Goal: Task Accomplishment & Management: Manage account settings

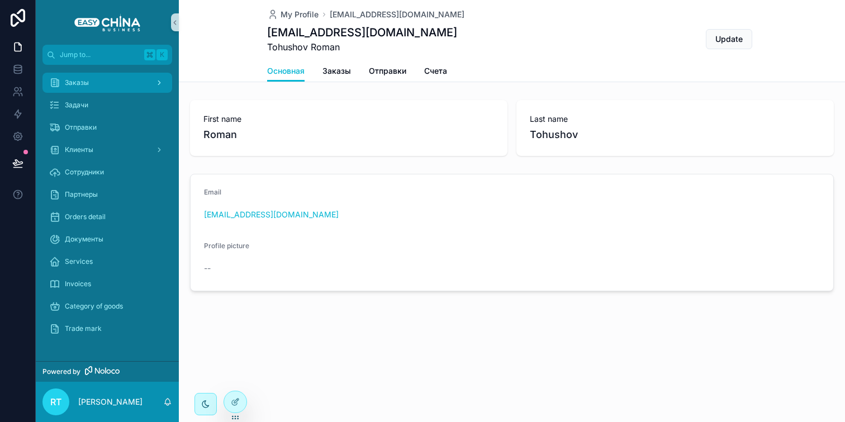
click at [110, 88] on div "Заказы" at bounding box center [107, 83] width 116 height 18
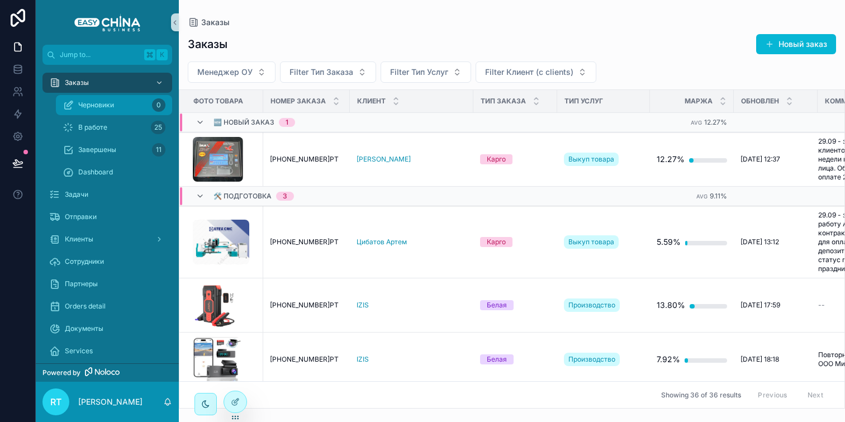
click at [117, 111] on div "Черновики 0" at bounding box center [114, 105] width 103 height 18
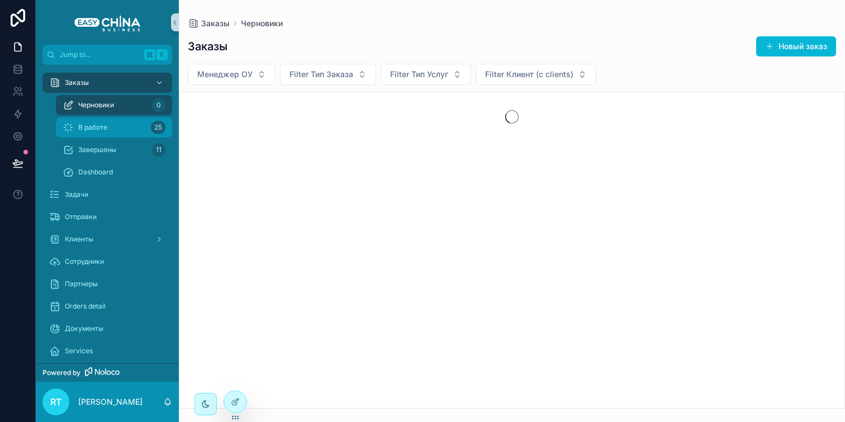
click at [117, 122] on div "В работе 25" at bounding box center [114, 128] width 103 height 18
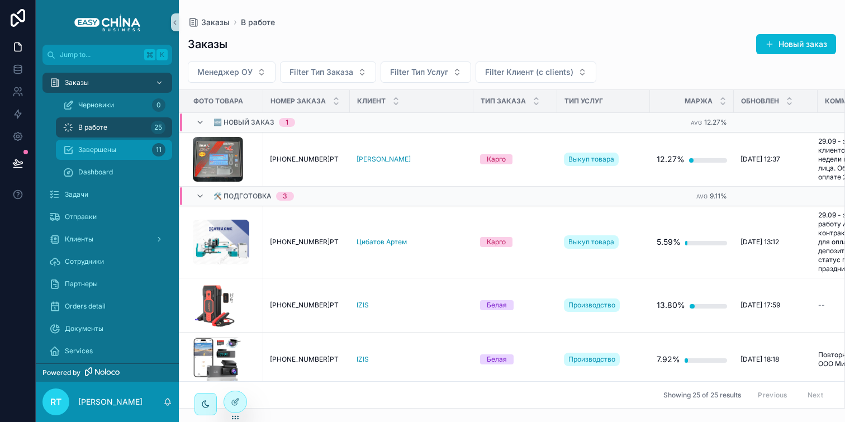
click at [134, 143] on div "Завершены 11" at bounding box center [114, 150] width 103 height 18
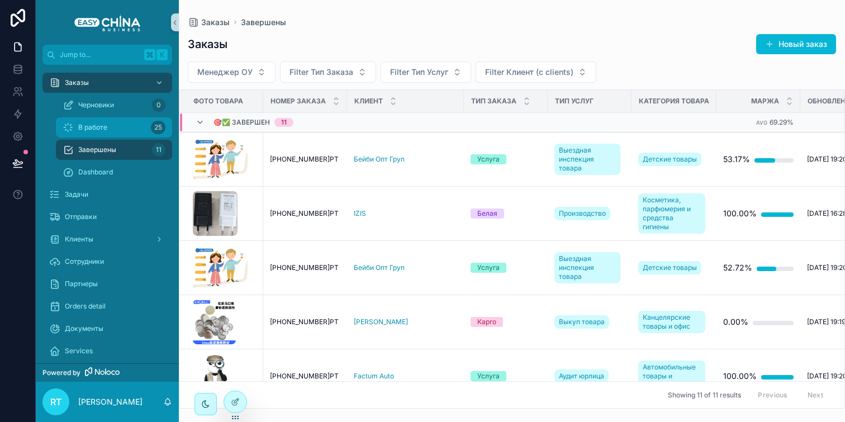
click at [136, 119] on div "В работе 25" at bounding box center [114, 128] width 103 height 18
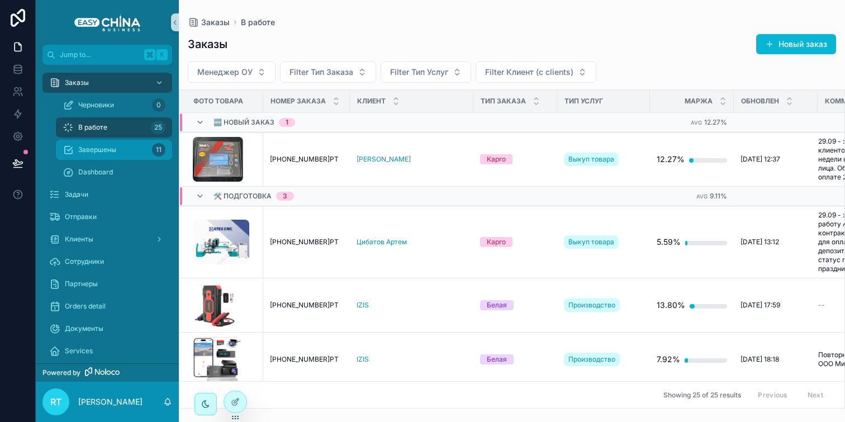
click at [114, 155] on div "Завершены 11" at bounding box center [114, 150] width 103 height 18
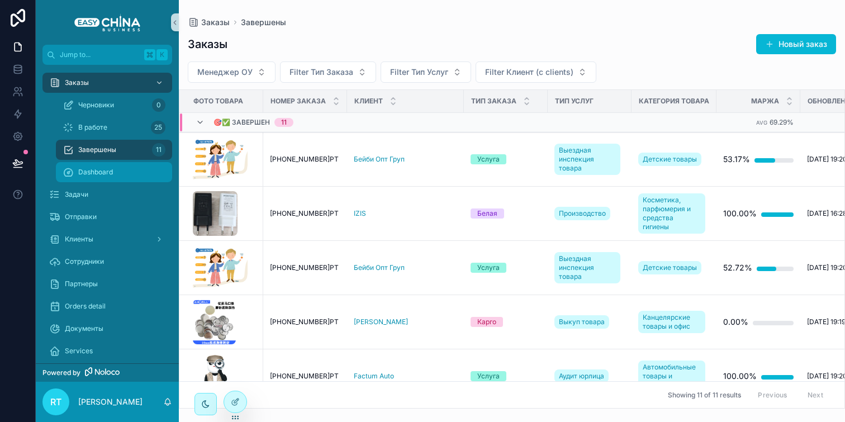
click at [109, 167] on div "Dashboard" at bounding box center [114, 172] width 103 height 18
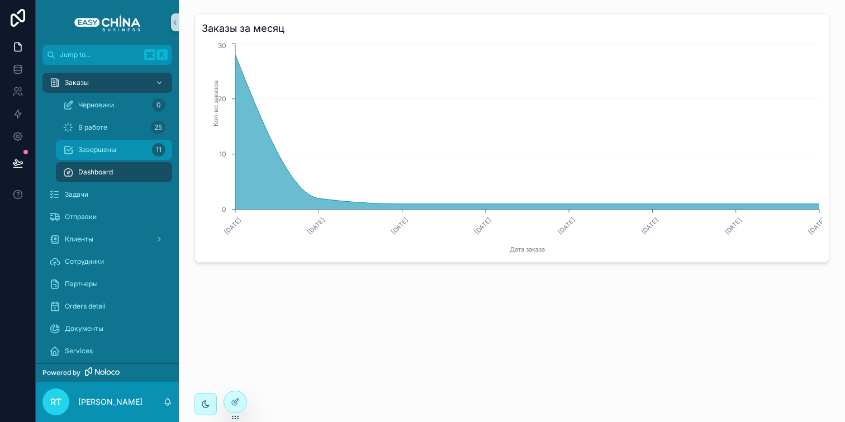
click at [124, 151] on div "Завершены 11" at bounding box center [114, 150] width 103 height 18
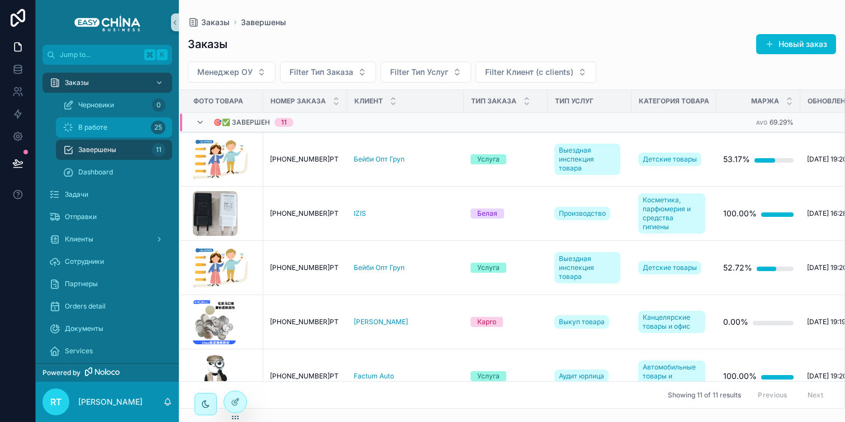
click at [126, 131] on div "В работе 25" at bounding box center [114, 128] width 103 height 18
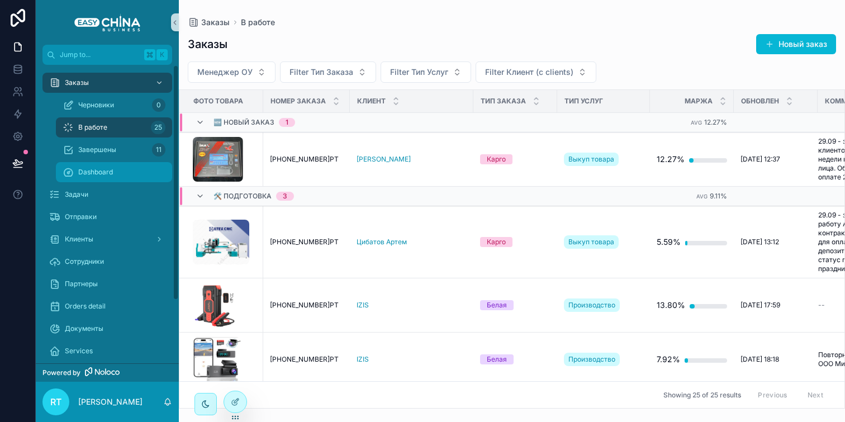
click at [117, 171] on div "Dashboard" at bounding box center [114, 172] width 103 height 18
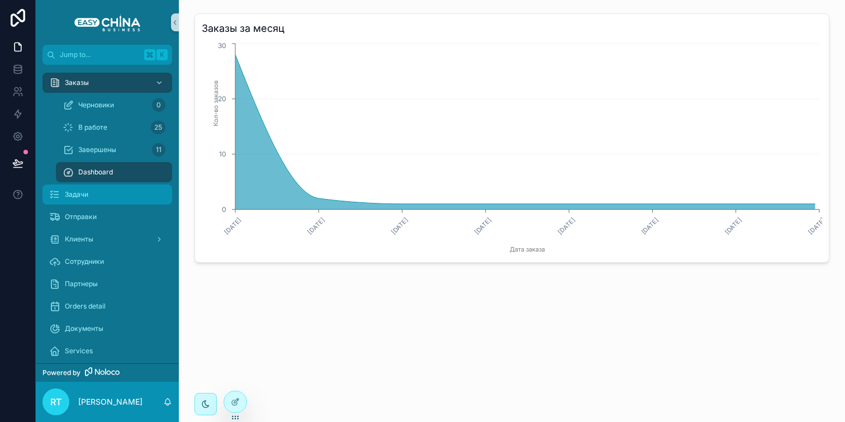
click at [90, 197] on div "Задачи" at bounding box center [107, 195] width 116 height 18
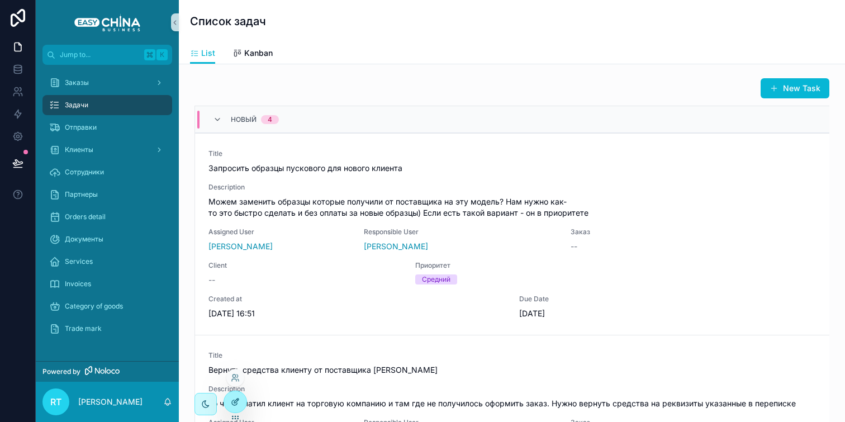
click at [238, 399] on icon at bounding box center [235, 401] width 9 height 9
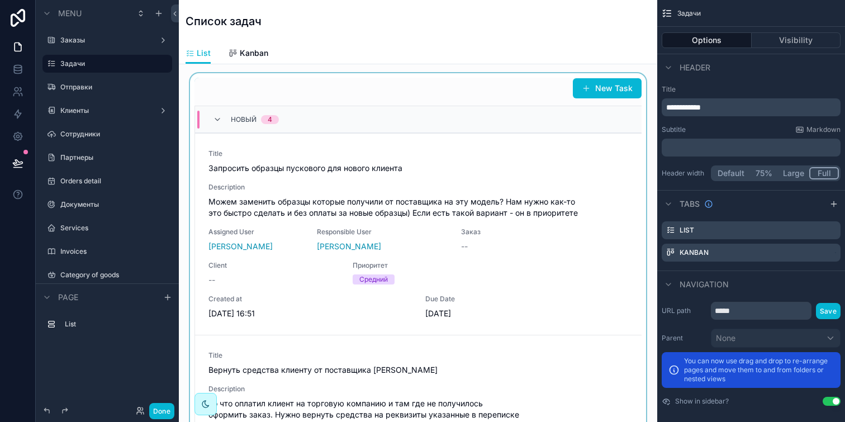
click at [591, 113] on div "Новый 4" at bounding box center [418, 119] width 447 height 27
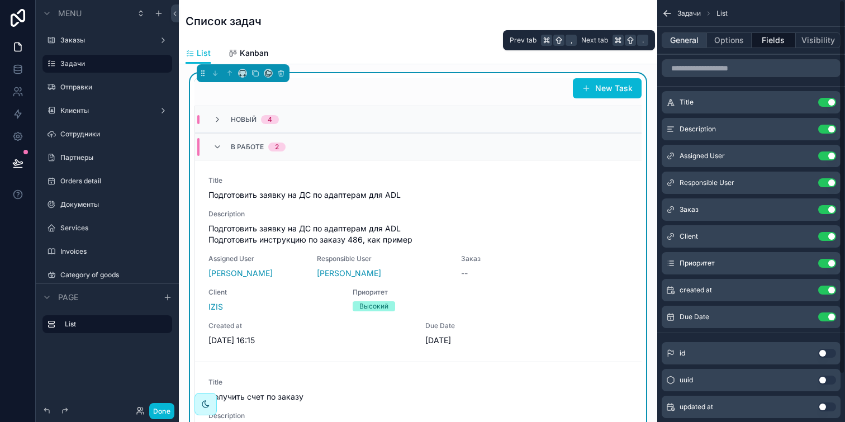
click at [688, 41] on button "General" at bounding box center [684, 40] width 45 height 16
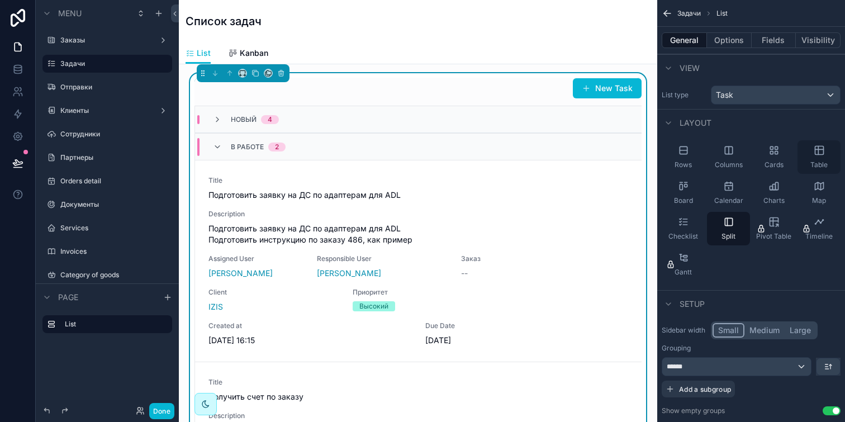
click at [821, 146] on icon "scrollable content" at bounding box center [819, 150] width 8 height 8
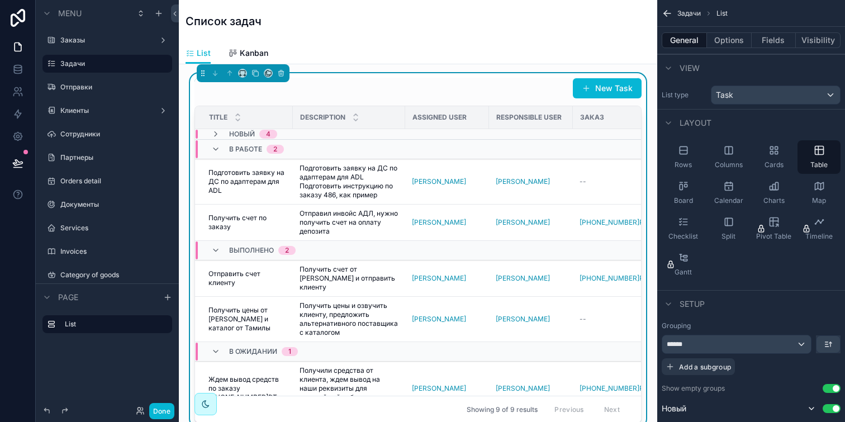
click at [310, 135] on div "Новый 4" at bounding box center [342, 134] width 293 height 9
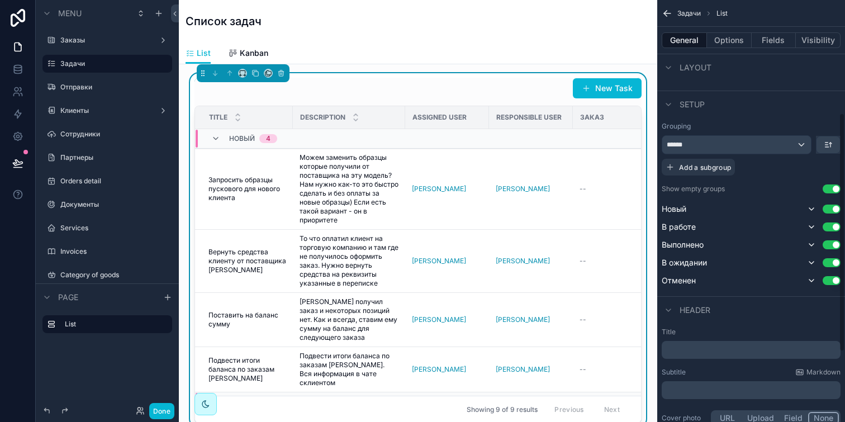
scroll to position [323, 0]
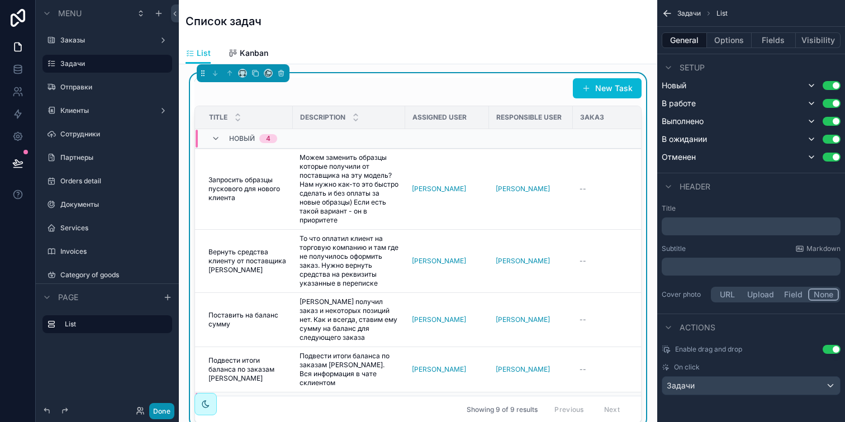
click at [165, 413] on button "Done" at bounding box center [161, 411] width 25 height 16
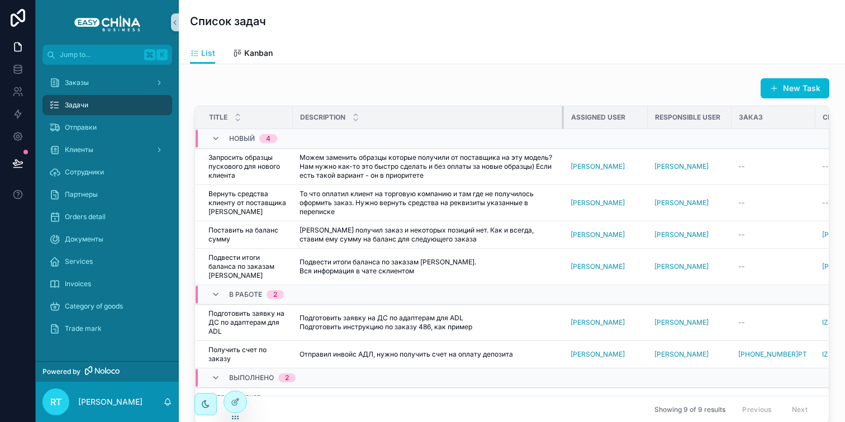
drag, startPoint x: 404, startPoint y: 116, endPoint x: 562, endPoint y: 114, distance: 158.8
click at [562, 114] on div "scrollable content" at bounding box center [564, 117] width 4 height 22
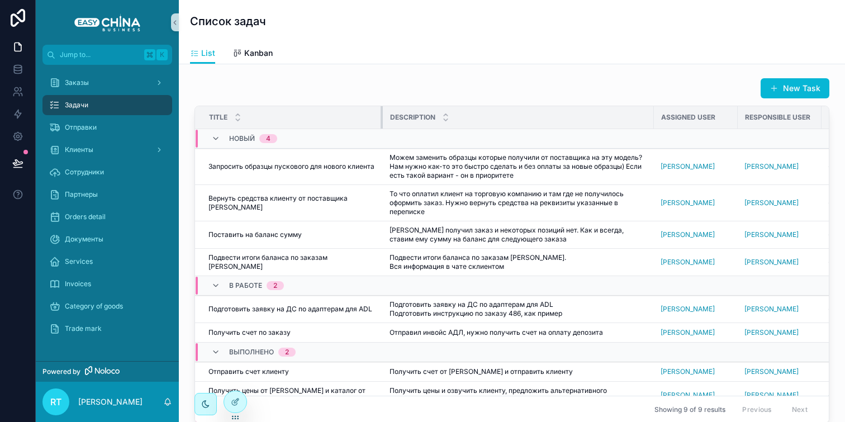
drag, startPoint x: 292, startPoint y: 117, endPoint x: 378, endPoint y: 113, distance: 86.7
click at [381, 113] on div "scrollable content" at bounding box center [383, 117] width 4 height 22
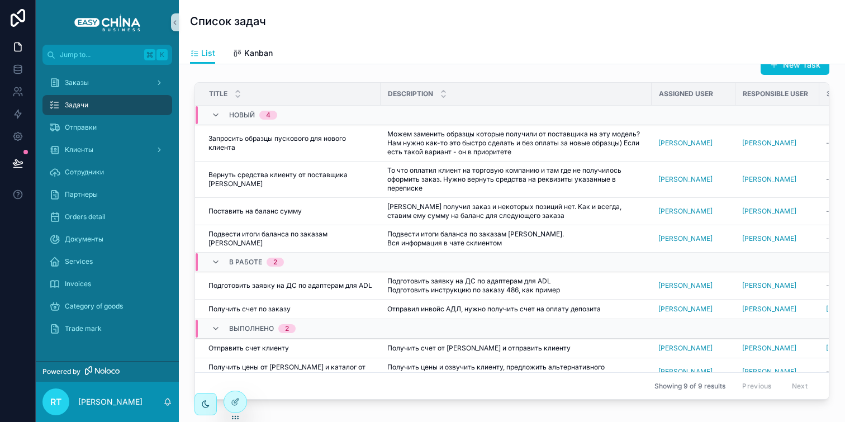
scroll to position [30, 0]
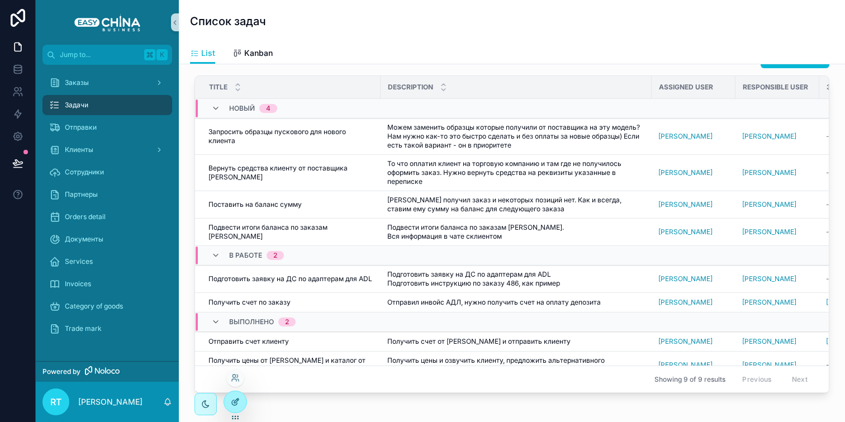
click at [235, 402] on icon at bounding box center [235, 401] width 9 height 9
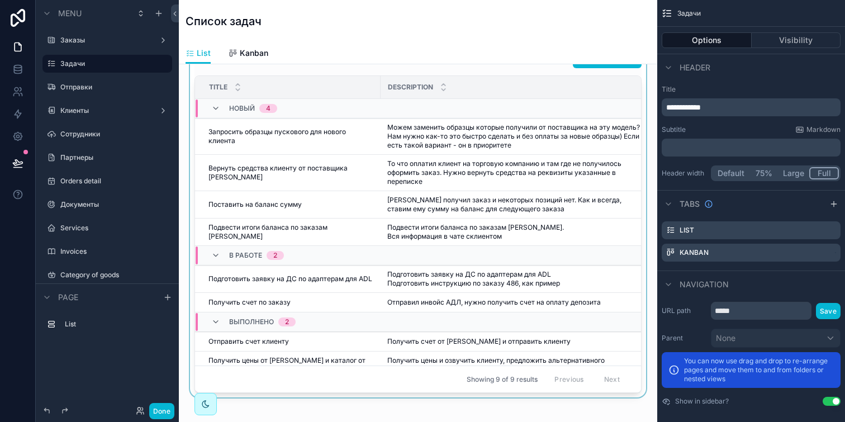
click at [514, 77] on div "Description" at bounding box center [516, 87] width 270 height 21
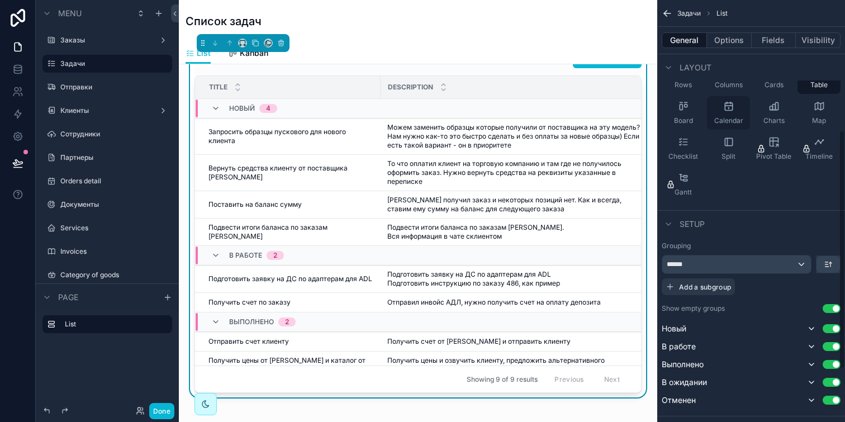
scroll to position [0, 0]
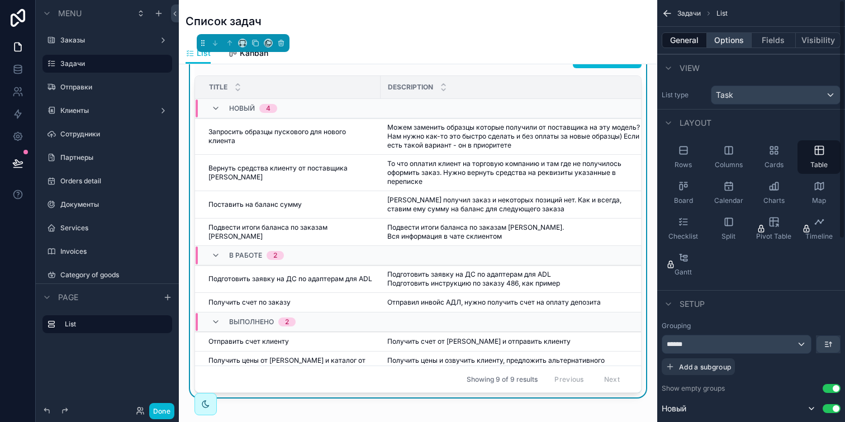
click at [729, 37] on button "Options" at bounding box center [729, 40] width 45 height 16
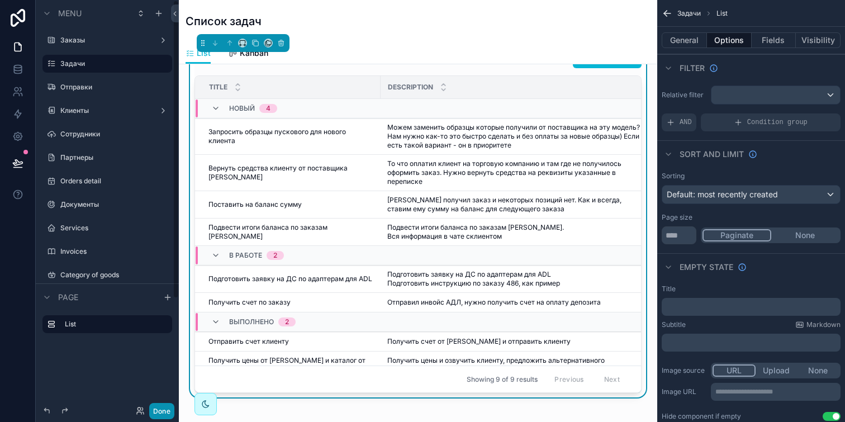
click at [162, 406] on button "Done" at bounding box center [161, 411] width 25 height 16
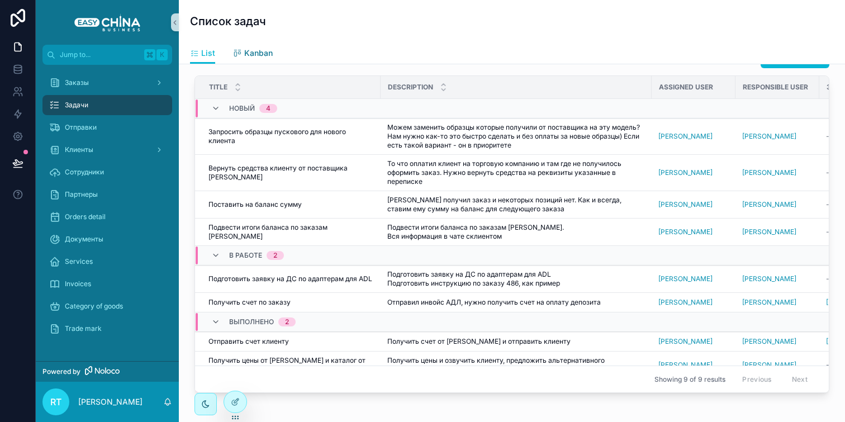
click at [247, 46] on link "Kanban" at bounding box center [253, 54] width 40 height 22
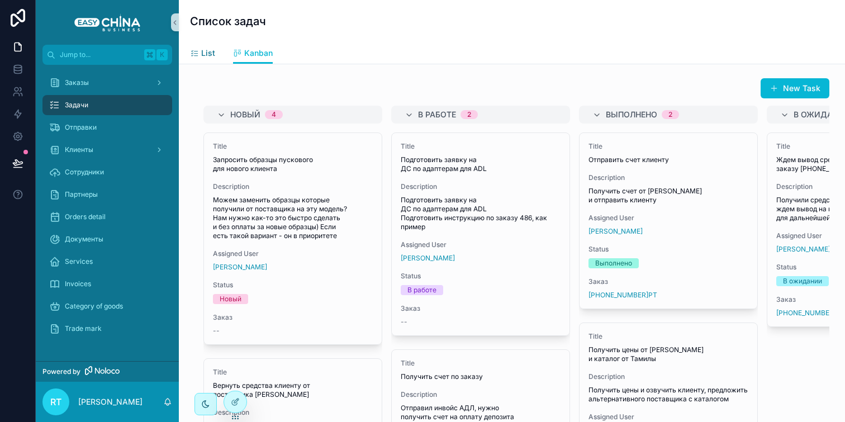
click at [205, 52] on span "List" at bounding box center [208, 53] width 14 height 11
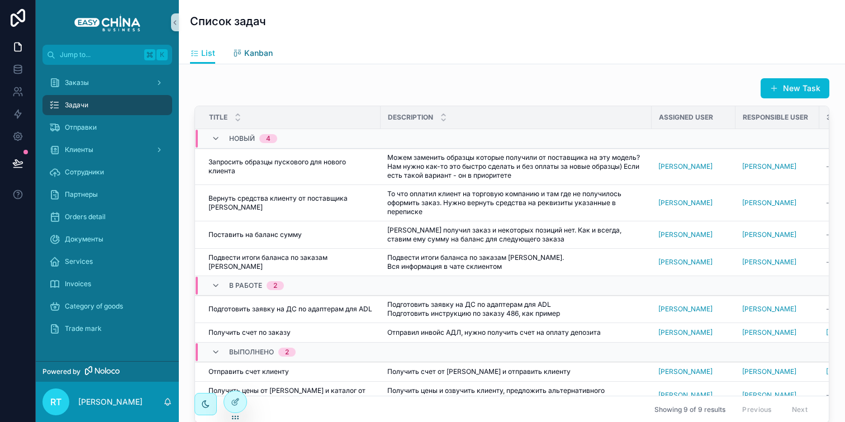
click at [249, 53] on span "Kanban" at bounding box center [258, 53] width 29 height 11
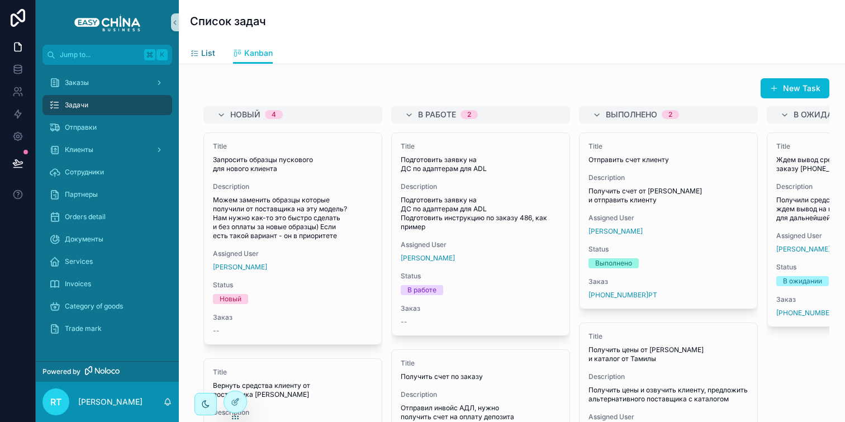
click at [201, 53] on span "List" at bounding box center [208, 53] width 14 height 11
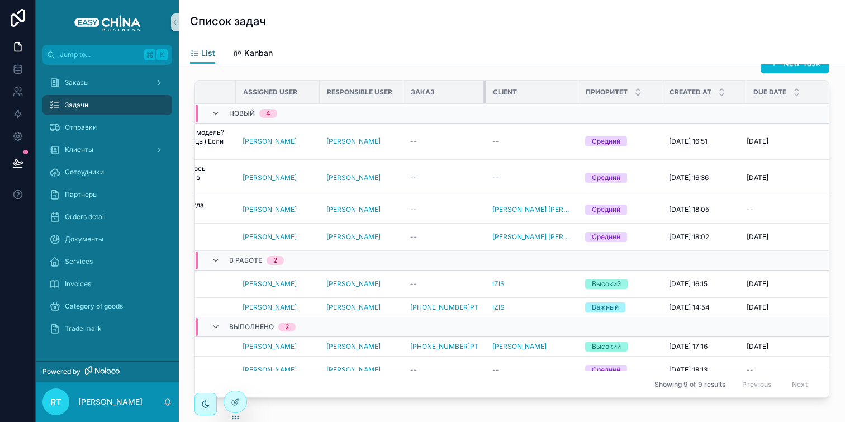
scroll to position [0, 410]
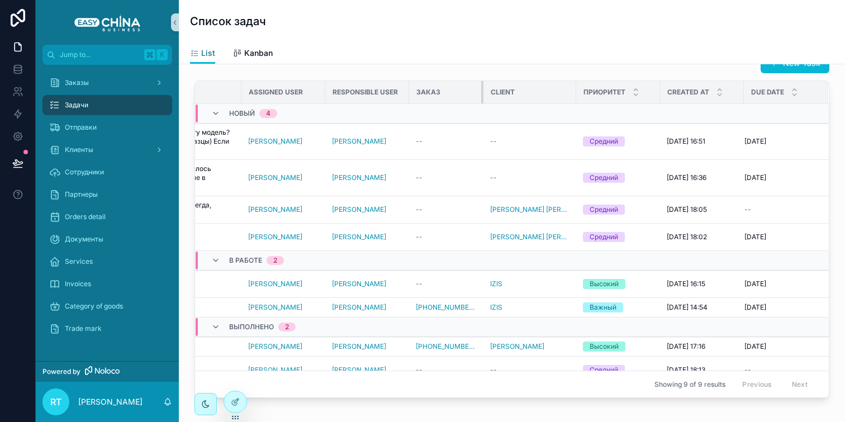
drag, startPoint x: 487, startPoint y: 91, endPoint x: 468, endPoint y: 91, distance: 18.4
click at [468, 91] on th "Заказ" at bounding box center [446, 92] width 74 height 23
click at [660, 89] on th "Created at" at bounding box center [702, 92] width 84 height 23
click at [641, 91] on div "Приоритет" at bounding box center [618, 92] width 83 height 21
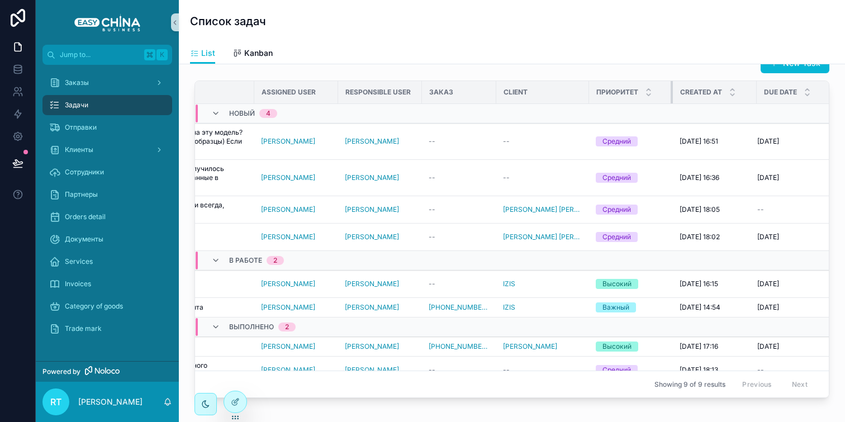
scroll to position [0, 397]
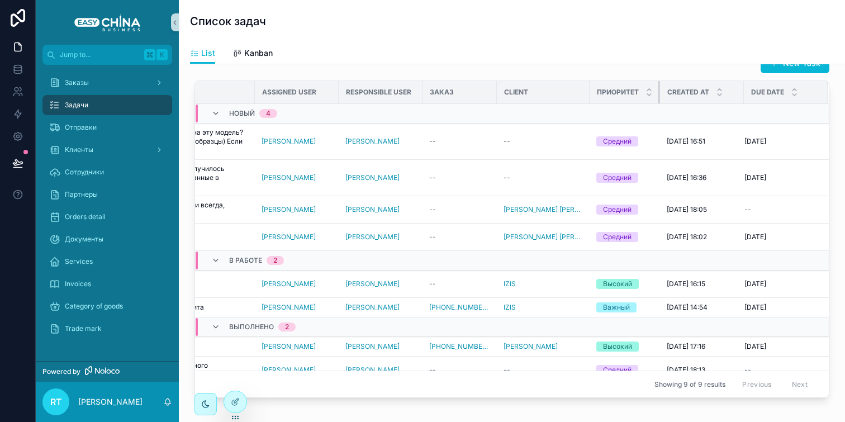
drag, startPoint x: 641, startPoint y: 90, endPoint x: 621, endPoint y: 90, distance: 20.7
click at [621, 90] on th "Приоритет" at bounding box center [625, 92] width 70 height 23
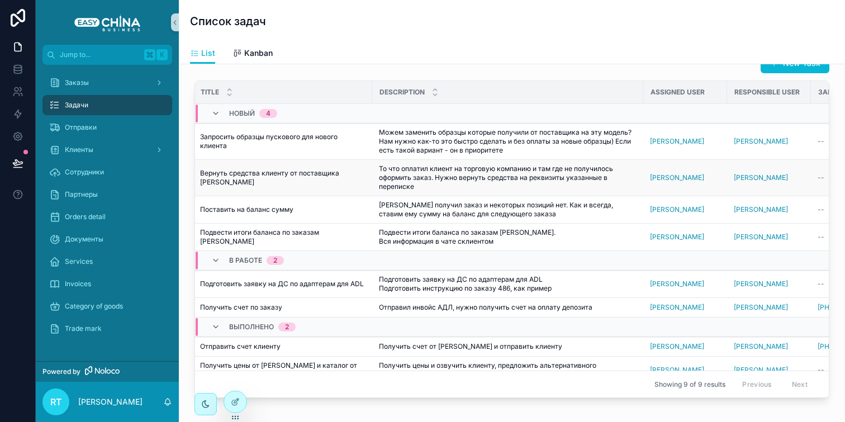
scroll to position [0, 0]
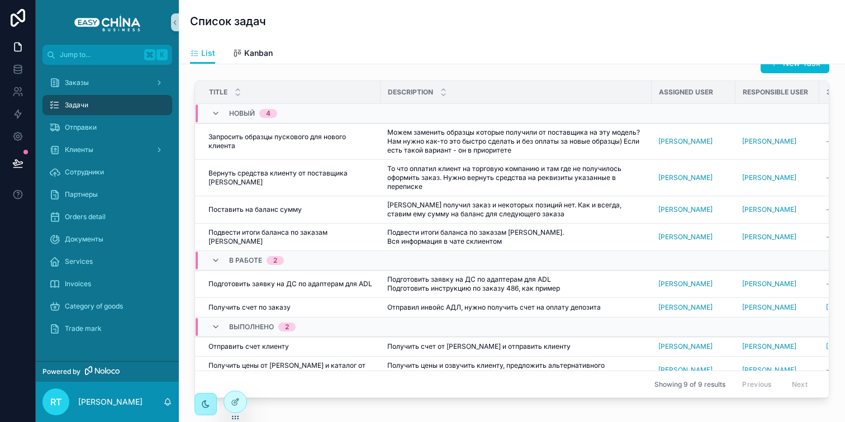
click at [205, 399] on div "scrollable content" at bounding box center [206, 404] width 10 height 10
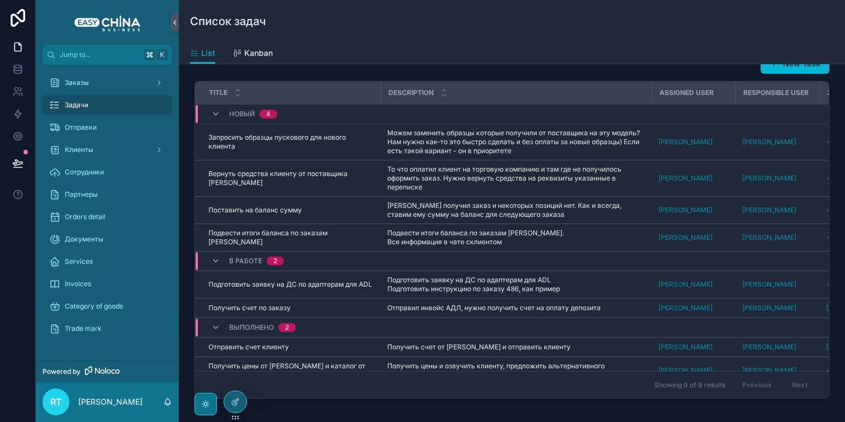
click at [200, 402] on div "scrollable content" at bounding box center [206, 404] width 22 height 22
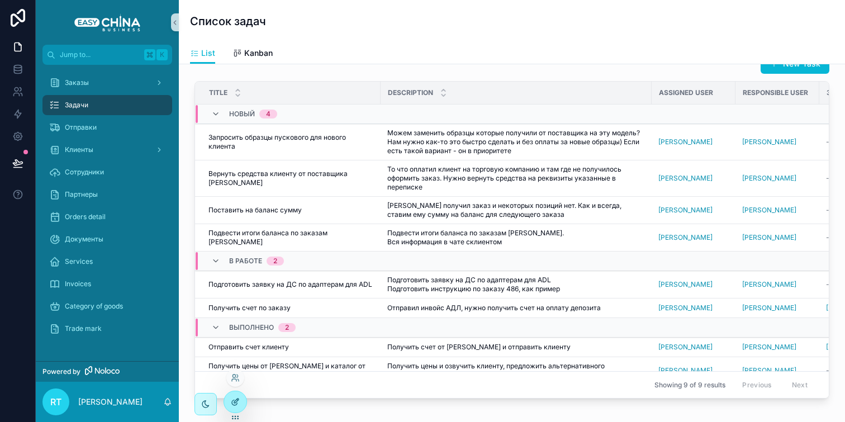
click at [237, 394] on div at bounding box center [235, 401] width 22 height 21
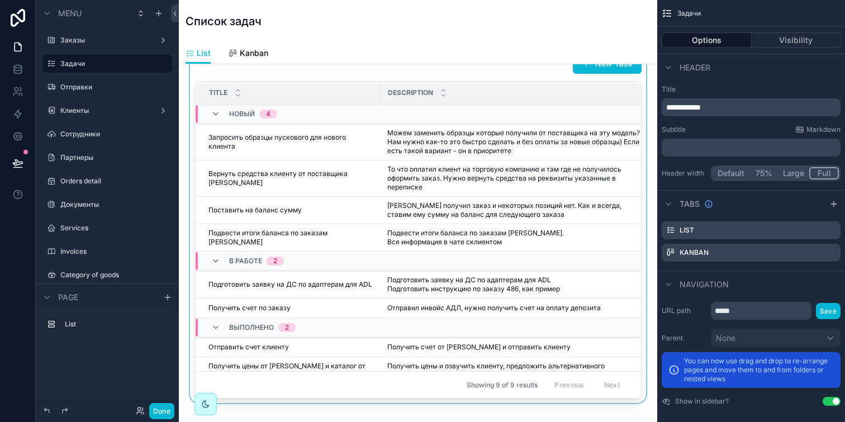
click at [295, 88] on div "Title" at bounding box center [288, 92] width 184 height 21
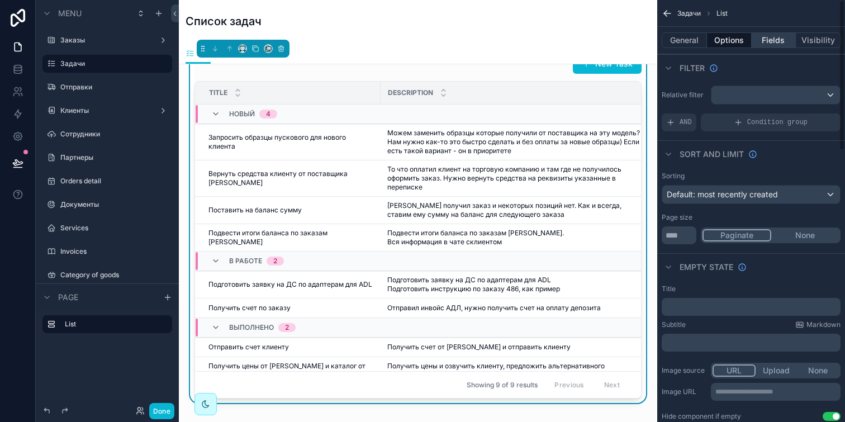
click at [788, 37] on button "Fields" at bounding box center [774, 40] width 45 height 16
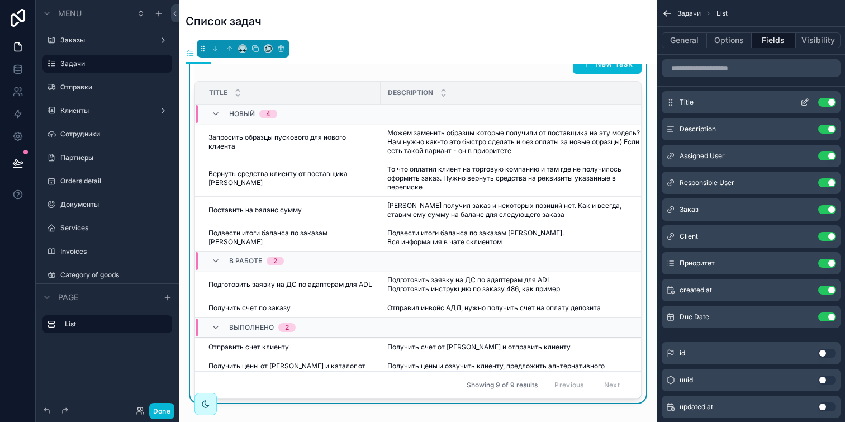
click at [807, 101] on icon "scrollable content" at bounding box center [805, 102] width 9 height 9
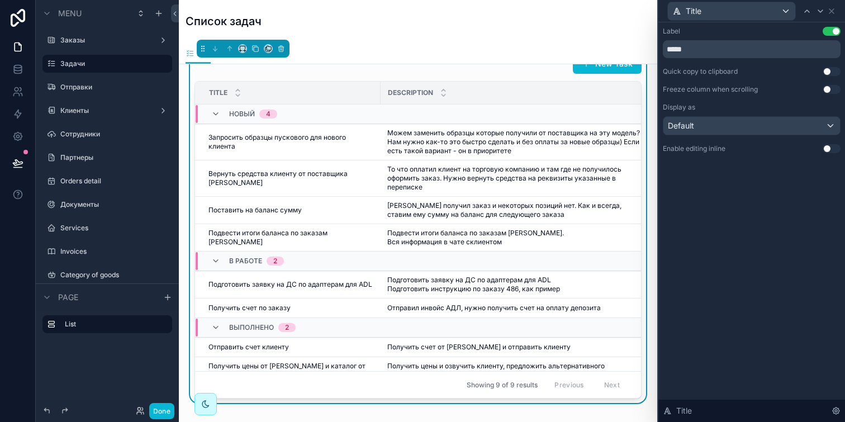
click at [835, 92] on button "Use setting" at bounding box center [832, 89] width 18 height 9
click at [158, 413] on button "Done" at bounding box center [161, 411] width 25 height 16
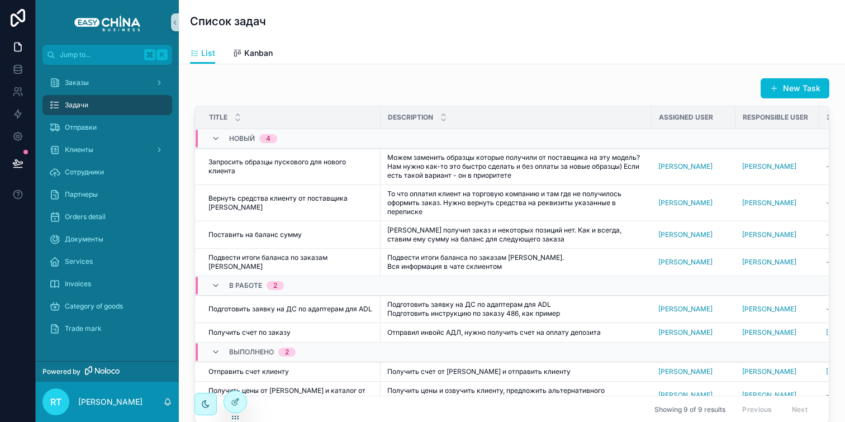
click at [400, 89] on div "New Task" at bounding box center [512, 88] width 635 height 21
click at [150, 107] on div "Задачи" at bounding box center [107, 105] width 116 height 18
click at [236, 397] on icon at bounding box center [235, 401] width 9 height 9
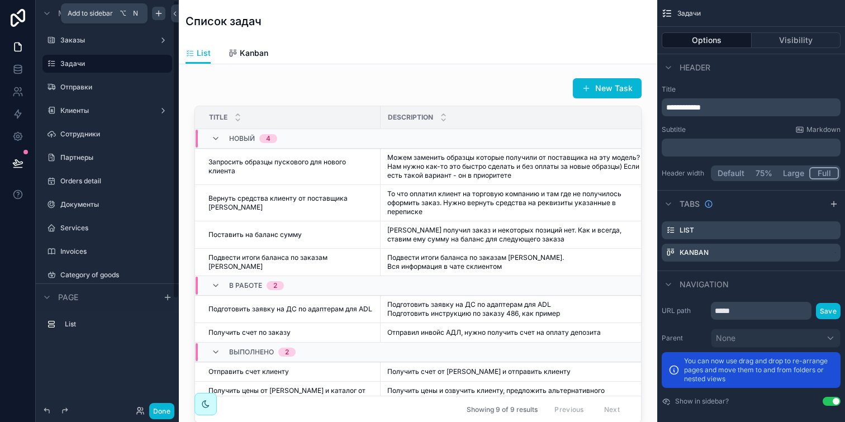
click at [158, 17] on icon "scrollable content" at bounding box center [158, 13] width 9 height 9
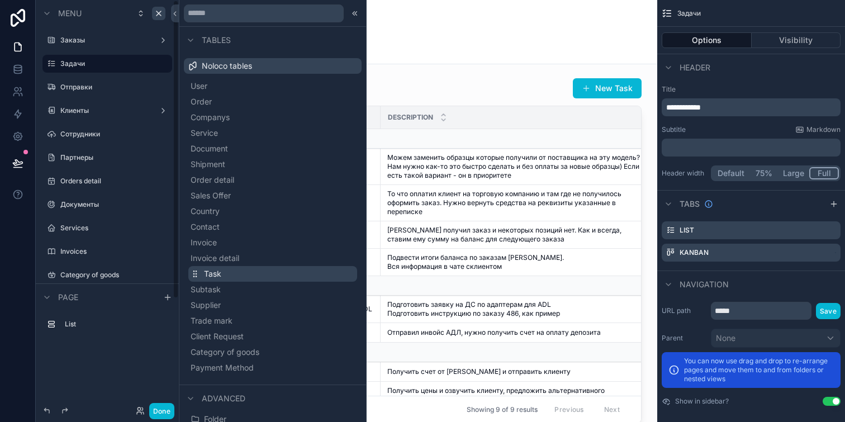
scroll to position [68, 0]
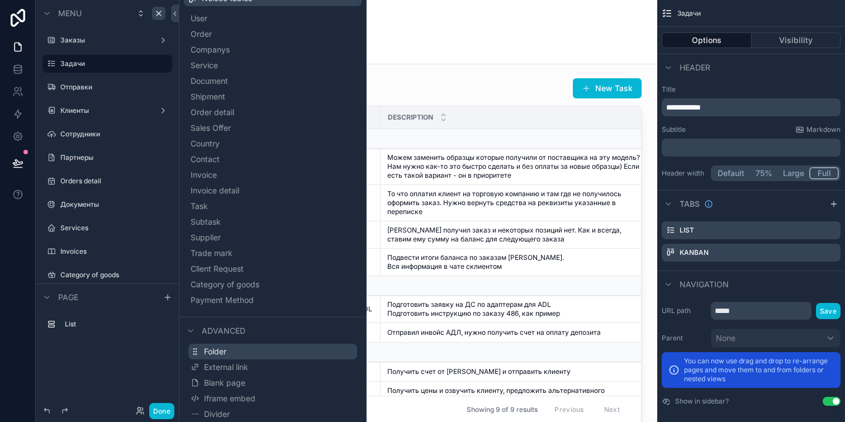
click at [230, 348] on button "Folder" at bounding box center [272, 352] width 169 height 16
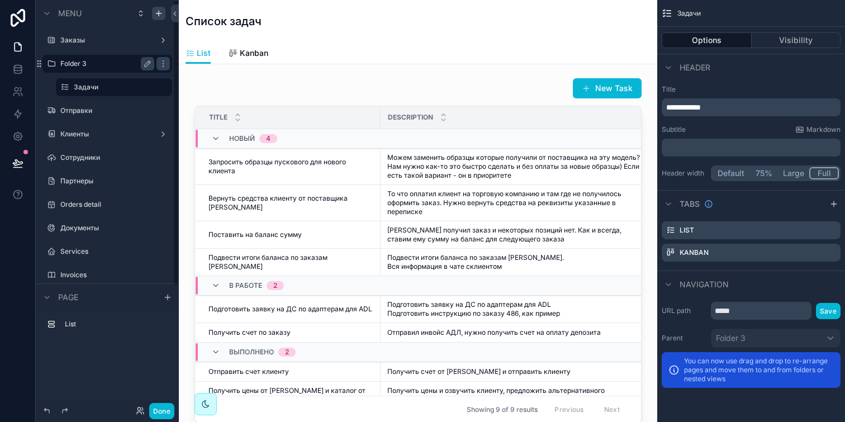
click at [80, 64] on label "Folder 3" at bounding box center [104, 63] width 89 height 9
click at [150, 64] on icon "scrollable content" at bounding box center [147, 63] width 9 height 9
click at [111, 63] on input "********" at bounding box center [98, 63] width 76 height 13
type input "*"
type input "******"
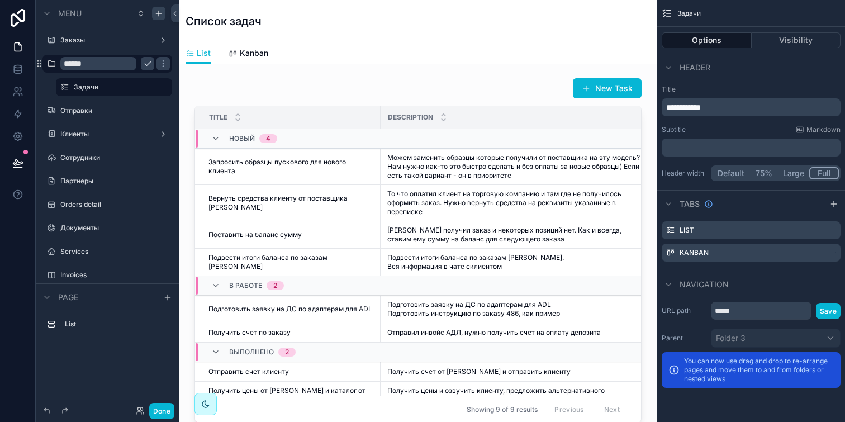
click at [147, 63] on icon "scrollable content" at bounding box center [147, 63] width 9 height 9
click at [54, 64] on icon "scrollable content" at bounding box center [51, 63] width 9 height 9
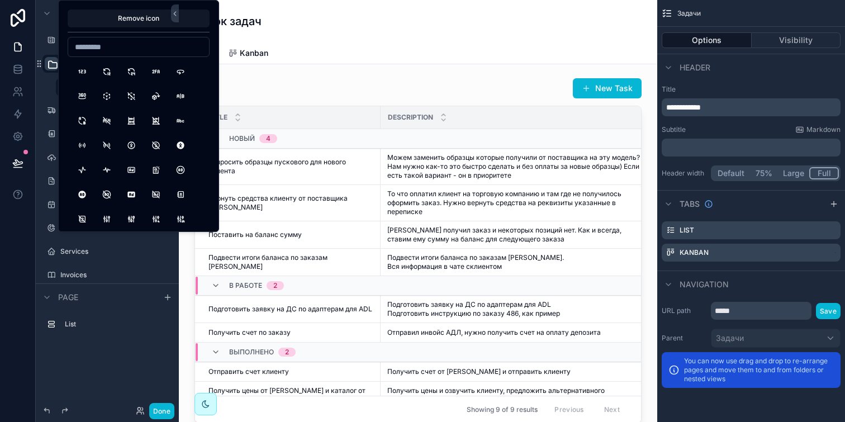
click at [149, 50] on input at bounding box center [138, 47] width 141 height 16
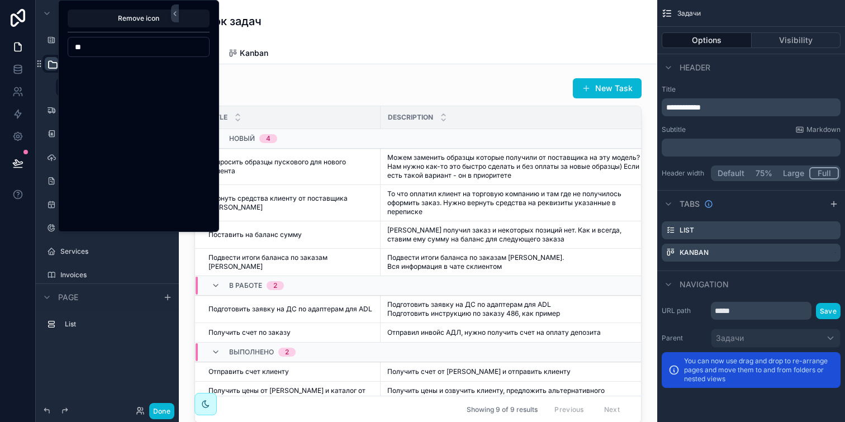
type input "*"
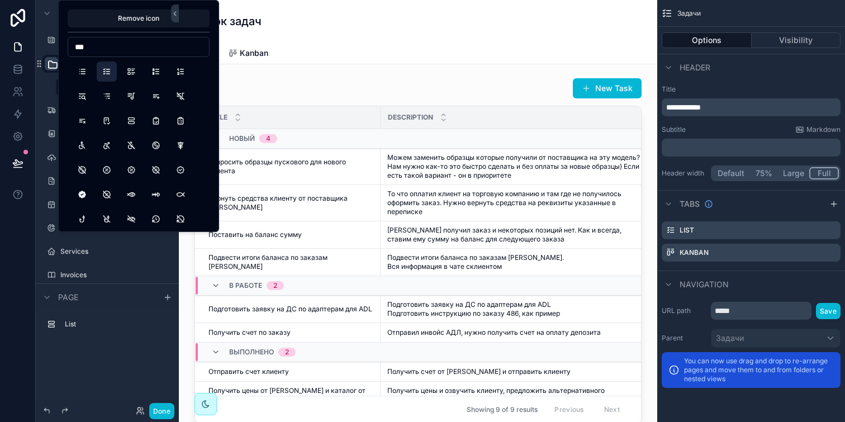
type input "***"
click at [110, 72] on button "ListCheck" at bounding box center [107, 71] width 20 height 20
click at [46, 88] on div "****** Задачи" at bounding box center [107, 75] width 143 height 45
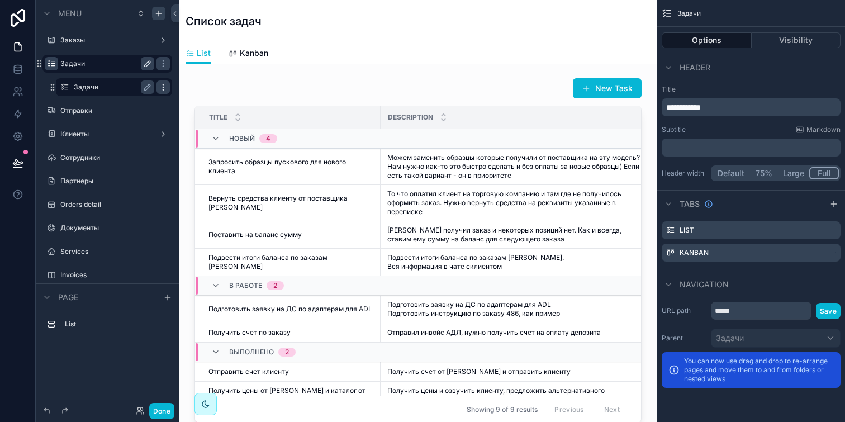
click at [165, 87] on icon "scrollable content" at bounding box center [163, 87] width 9 height 9
click at [200, 79] on span "Clone" at bounding box center [209, 79] width 21 height 11
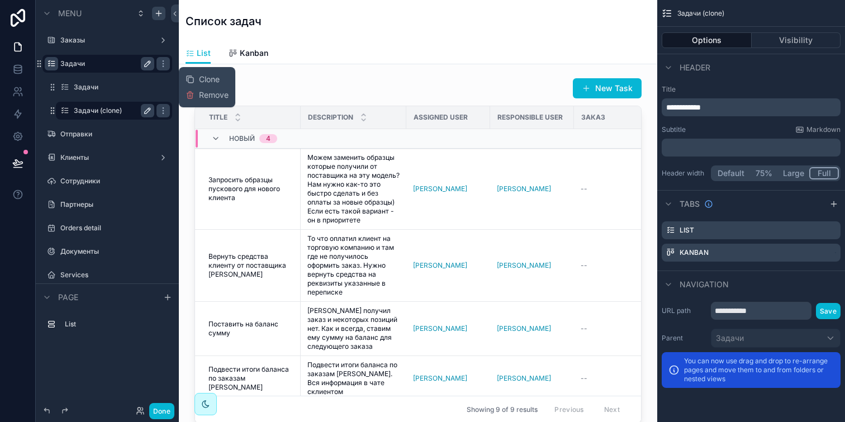
click at [147, 113] on icon "scrollable content" at bounding box center [147, 110] width 9 height 9
click at [127, 110] on input "**********" at bounding box center [105, 110] width 63 height 13
type input "*"
type input "**********"
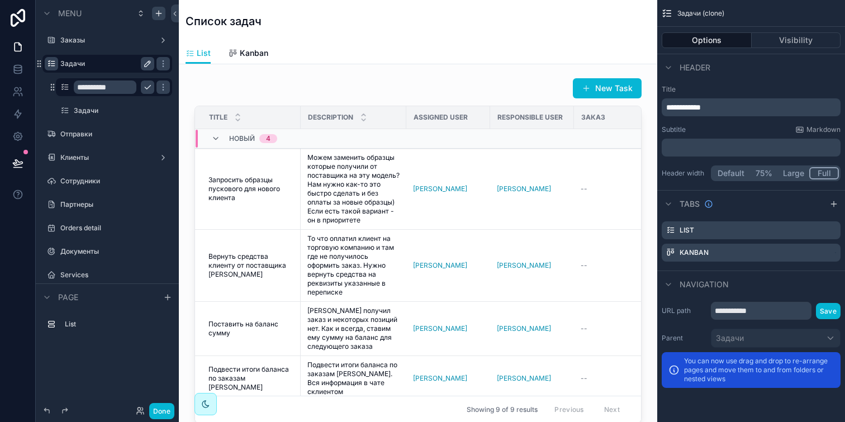
click at [144, 87] on icon "scrollable content" at bounding box center [147, 87] width 9 height 9
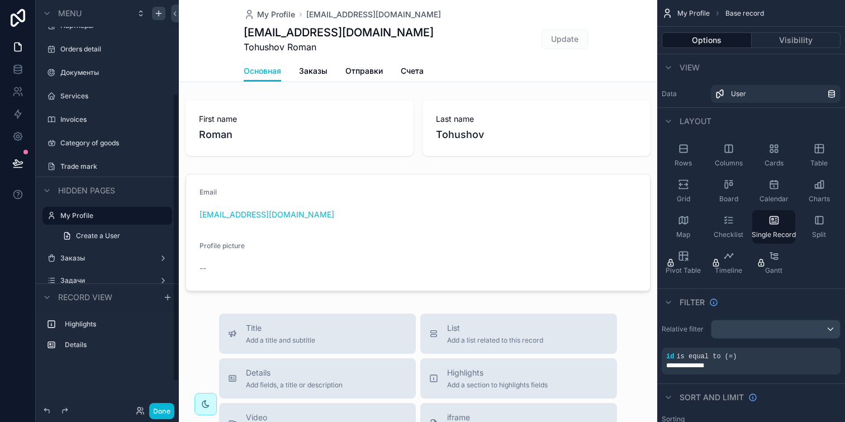
click at [64, 86] on div "Services" at bounding box center [107, 96] width 143 height 20
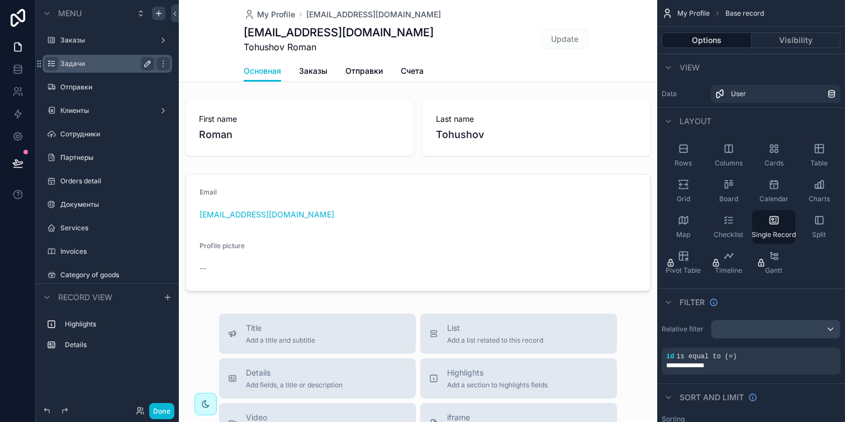
click at [70, 69] on div "Задачи" at bounding box center [107, 63] width 94 height 13
click at [48, 61] on icon "scrollable content" at bounding box center [51, 63] width 9 height 9
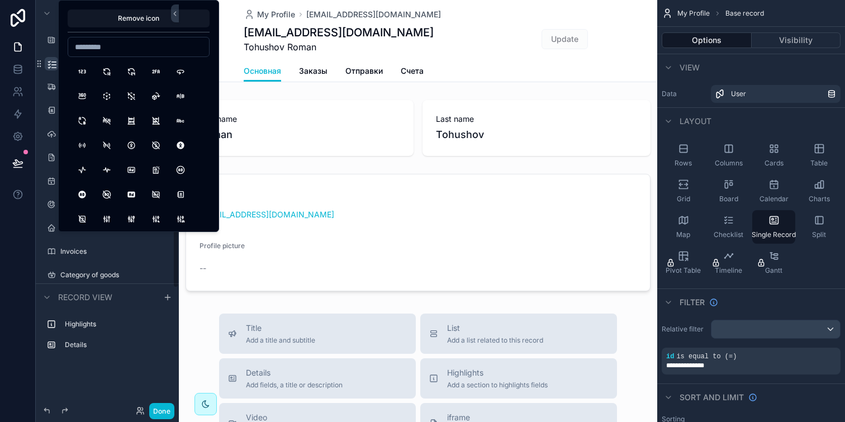
click at [50, 61] on icon "scrollable content" at bounding box center [52, 64] width 11 height 11
click at [53, 53] on div "scrollable content" at bounding box center [107, 53] width 130 height 1
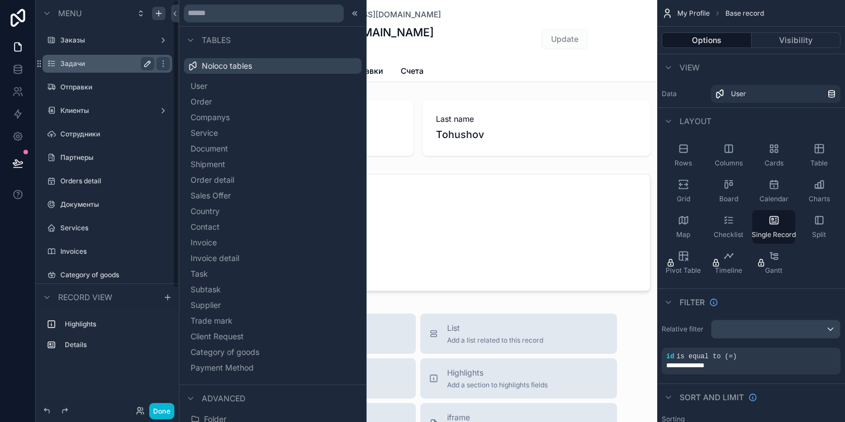
click at [82, 61] on label "Задачи" at bounding box center [104, 63] width 89 height 9
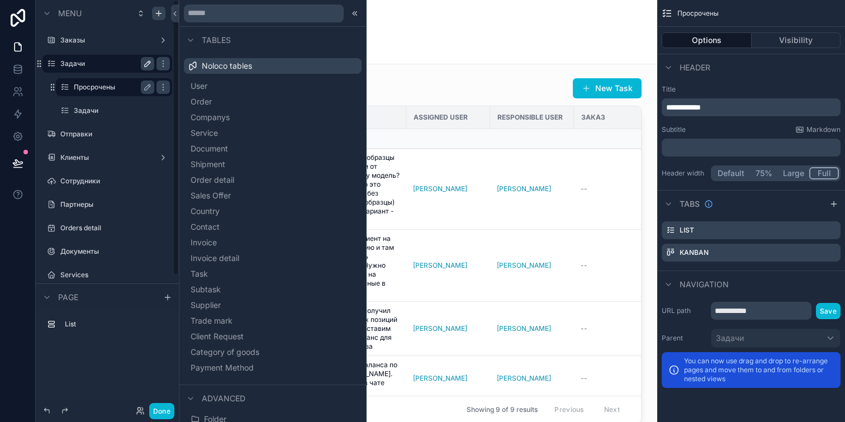
click at [110, 89] on label "Просрочены" at bounding box center [112, 87] width 76 height 9
click at [65, 88] on icon "scrollable content" at bounding box center [64, 87] width 9 height 9
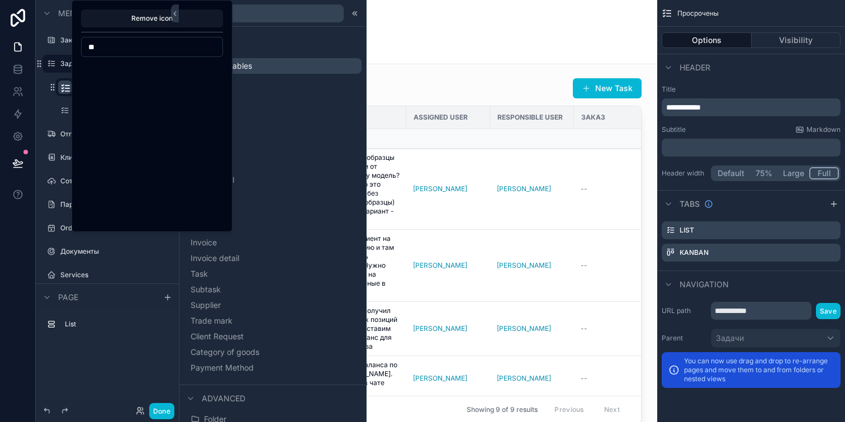
type input "*"
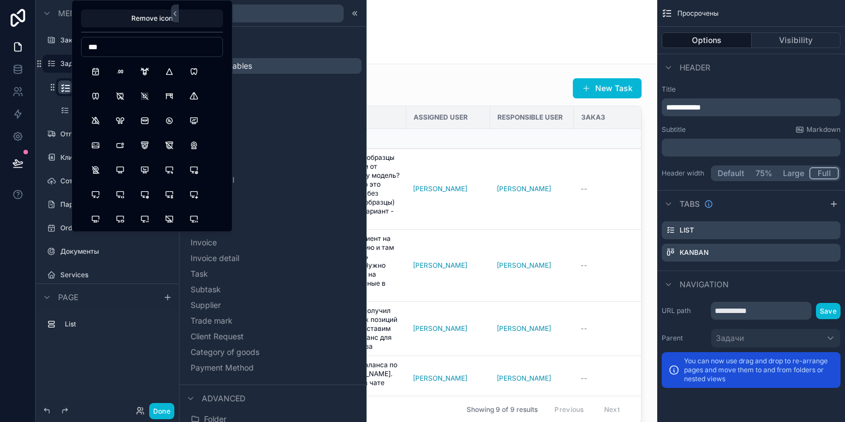
drag, startPoint x: 122, startPoint y: 44, endPoint x: 81, endPoint y: 44, distance: 40.8
click at [82, 44] on input "***" at bounding box center [152, 47] width 141 height 16
type input "****"
click at [197, 98] on button "VersionsOff" at bounding box center [194, 96] width 20 height 20
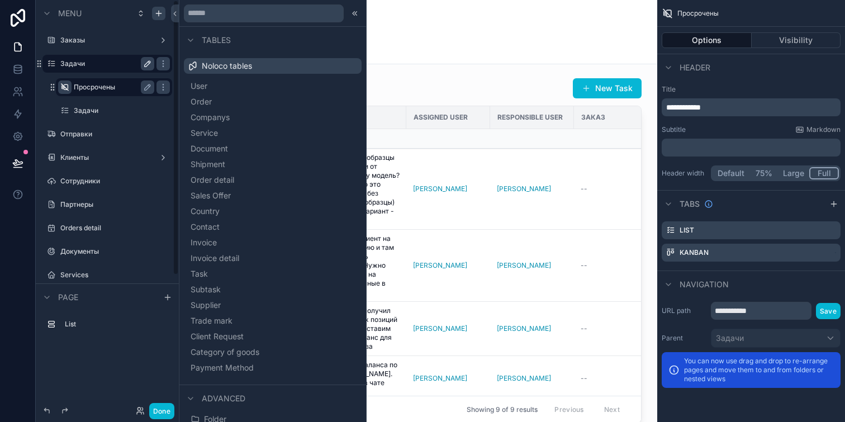
click at [48, 108] on div "Задачи Просрочены Задачи" at bounding box center [107, 87] width 143 height 68
click at [134, 86] on label "Просрочены" at bounding box center [112, 87] width 76 height 9
click at [351, 17] on icon at bounding box center [355, 13] width 9 height 9
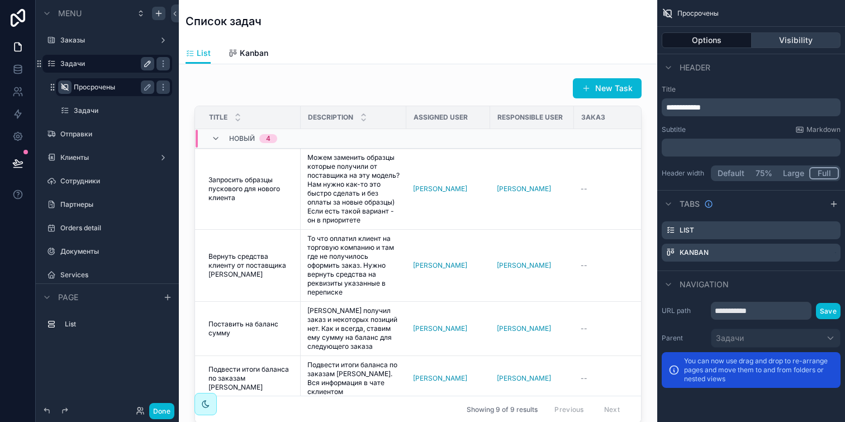
click at [778, 36] on button "Visibility" at bounding box center [796, 40] width 89 height 16
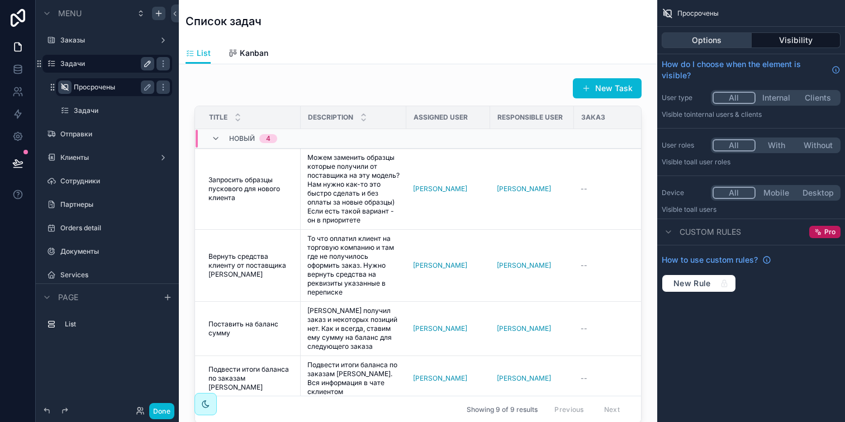
click at [726, 43] on button "Options" at bounding box center [707, 40] width 90 height 16
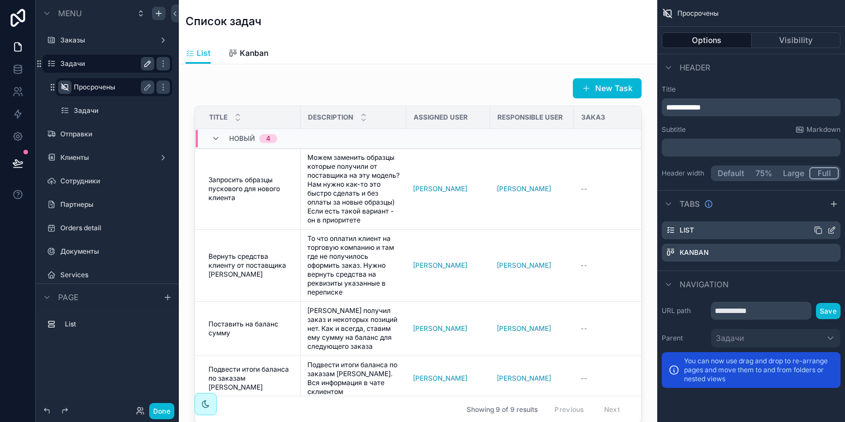
click at [829, 230] on icon "scrollable content" at bounding box center [831, 231] width 5 height 5
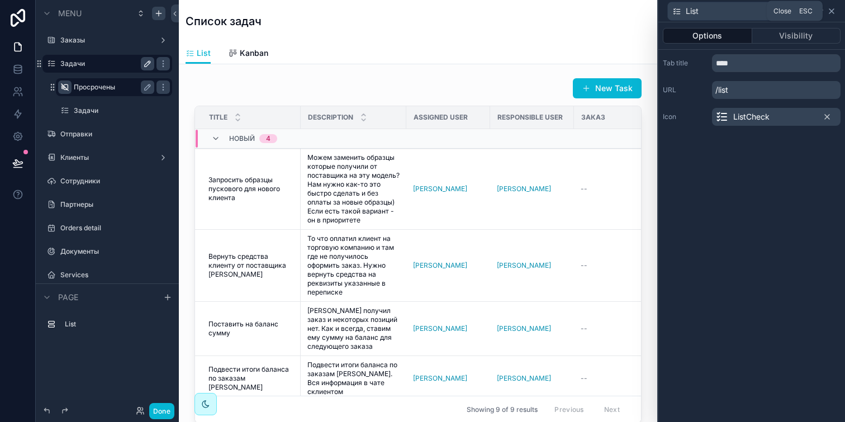
click at [834, 11] on icon at bounding box center [831, 11] width 9 height 9
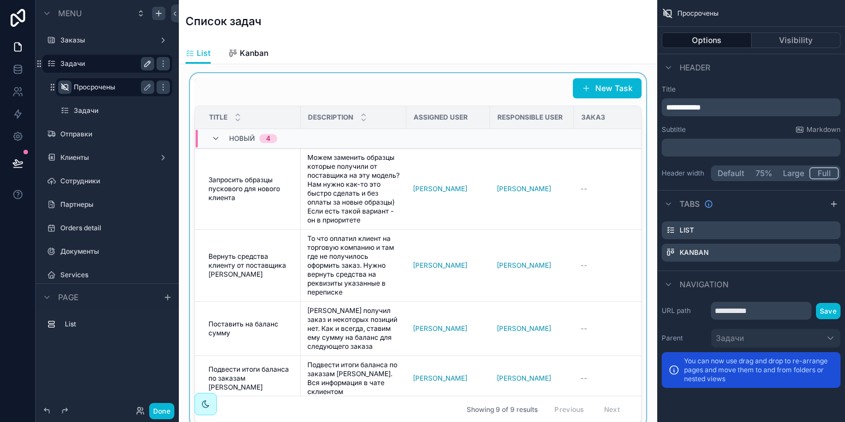
click at [459, 77] on div "scrollable content" at bounding box center [418, 250] width 461 height 354
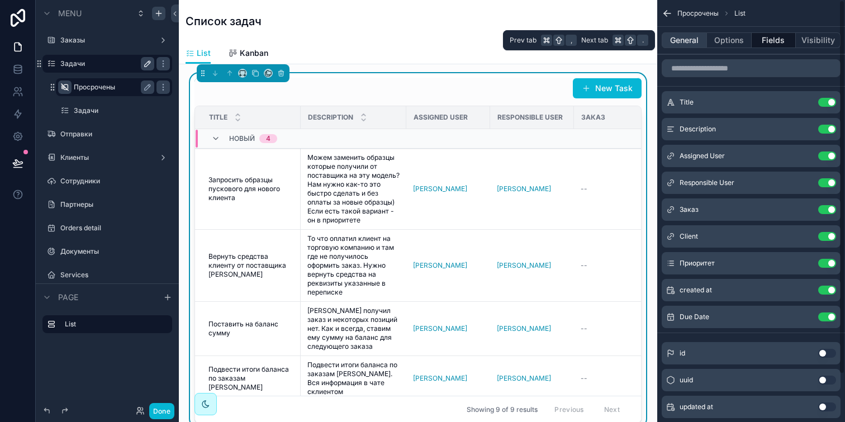
click at [703, 40] on button "General" at bounding box center [684, 40] width 45 height 16
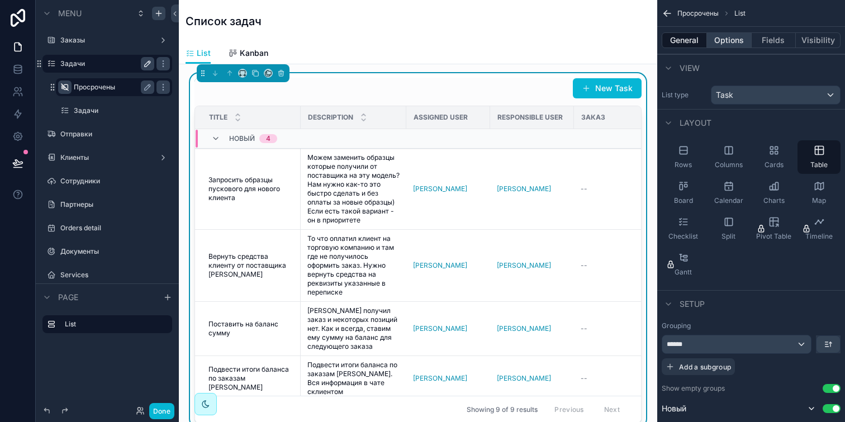
click at [731, 42] on button "Options" at bounding box center [729, 40] width 45 height 16
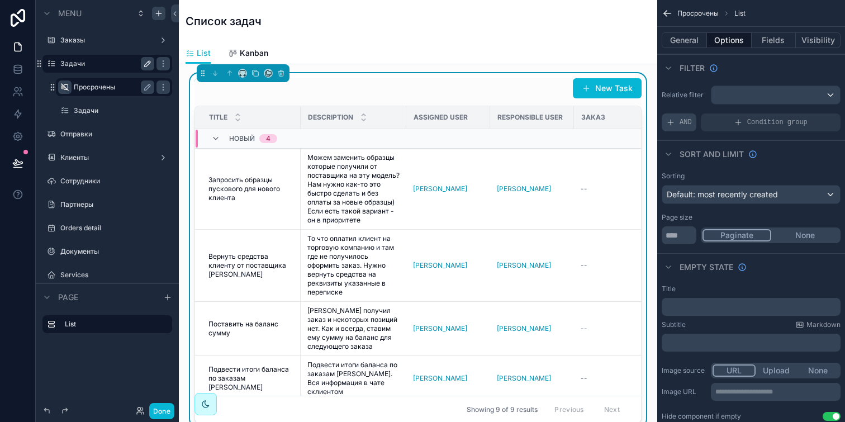
click at [692, 125] on div "AND" at bounding box center [679, 122] width 35 height 18
click at [814, 116] on icon "scrollable content" at bounding box center [813, 115] width 4 height 4
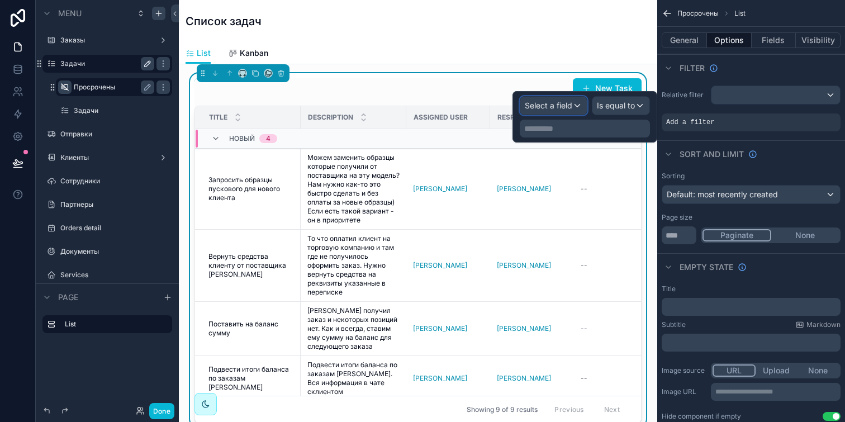
click at [563, 108] on span "Select a field" at bounding box center [549, 106] width 48 height 10
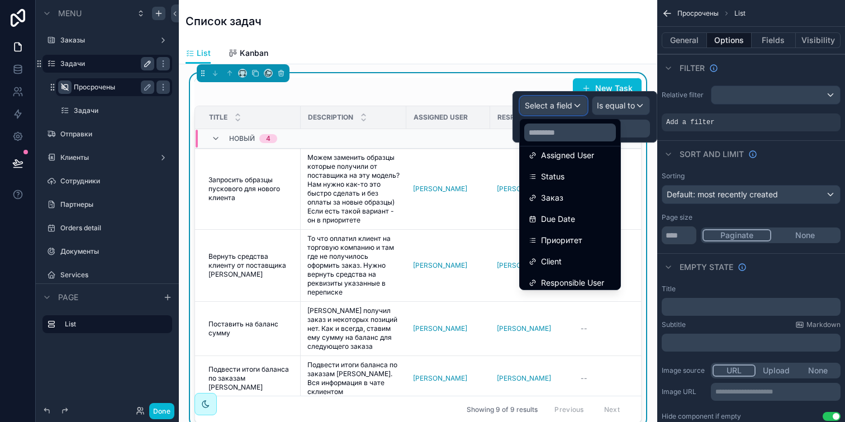
scroll to position [143, 0]
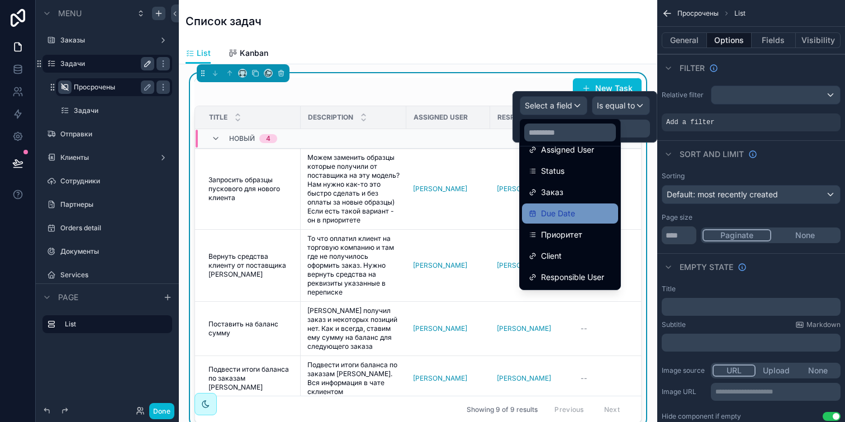
click at [569, 214] on span "Due Date" at bounding box center [558, 213] width 34 height 13
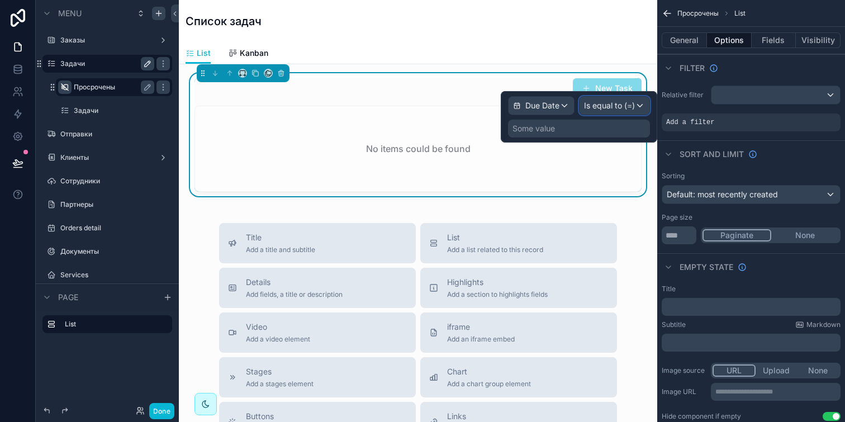
click at [625, 100] on div "Is equal to (=)" at bounding box center [615, 106] width 70 height 18
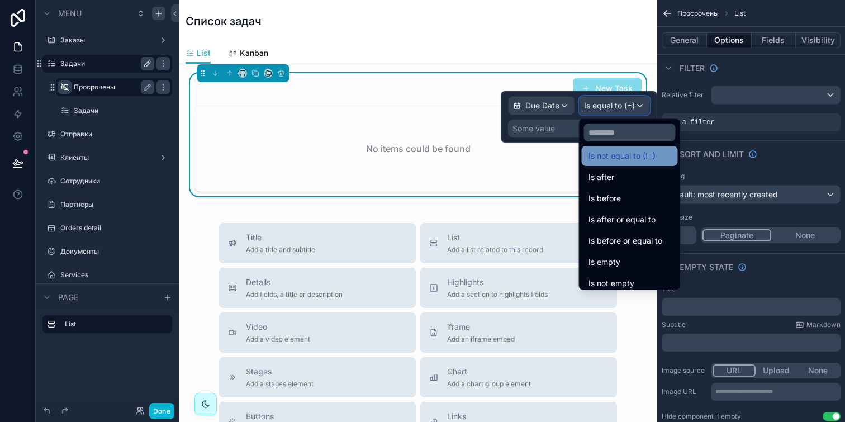
scroll to position [16, 0]
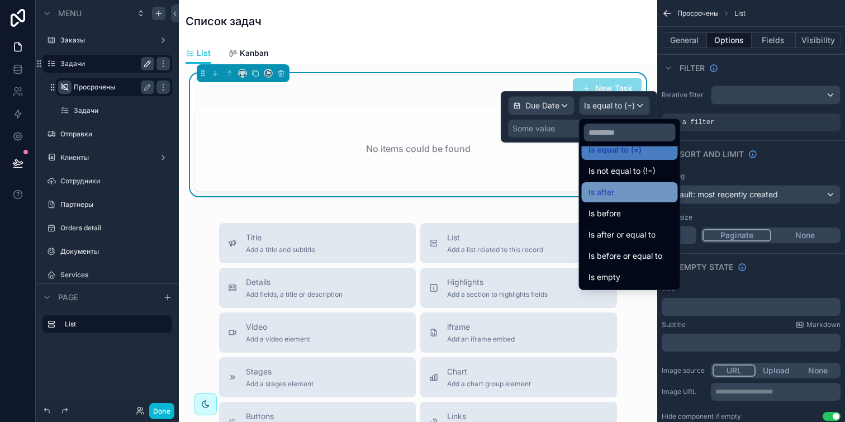
click at [635, 190] on div "Is after" at bounding box center [630, 192] width 83 height 13
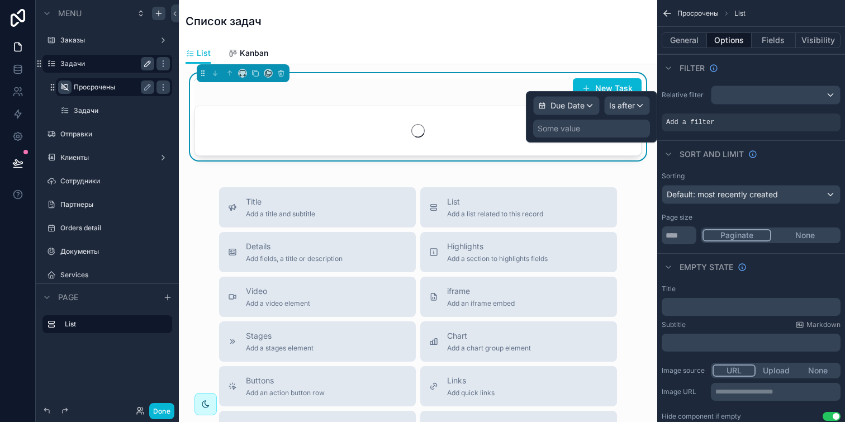
click at [600, 129] on div "Some value" at bounding box center [591, 129] width 117 height 18
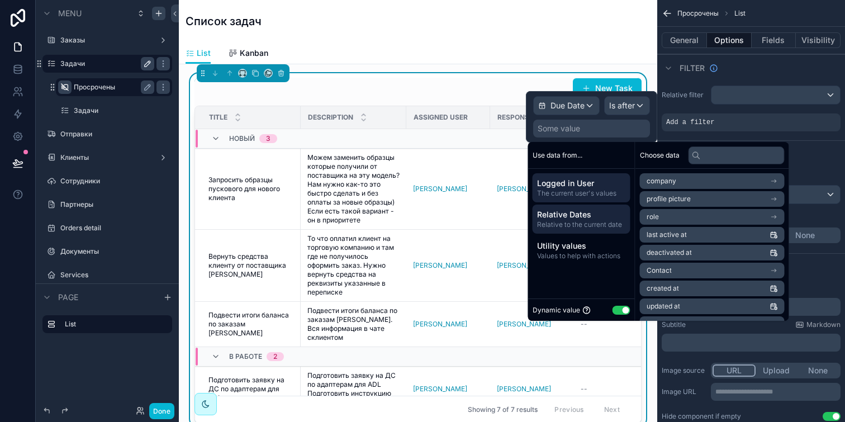
click at [594, 225] on span "Relative to the current date" at bounding box center [581, 224] width 89 height 9
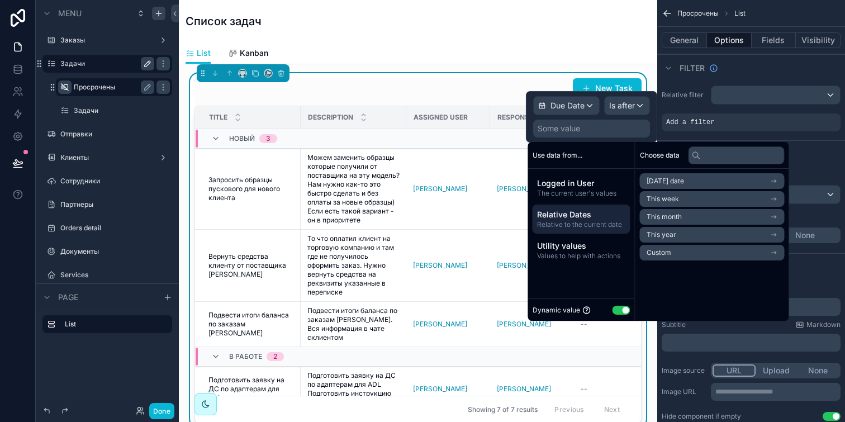
click at [664, 182] on span "[DATE] date" at bounding box center [665, 181] width 37 height 9
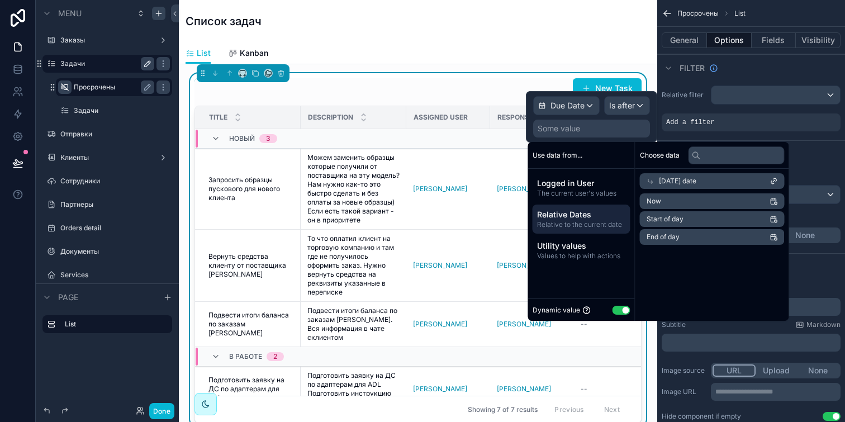
click at [681, 200] on li "Now" at bounding box center [712, 201] width 145 height 16
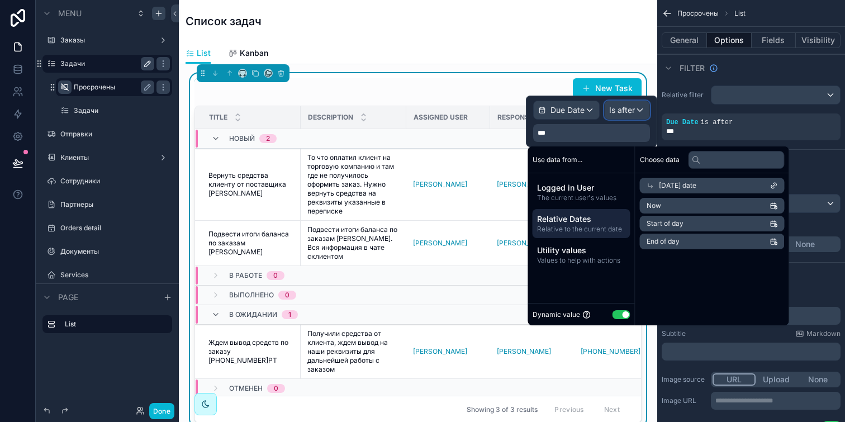
click at [617, 112] on span "Is after" at bounding box center [622, 110] width 26 height 11
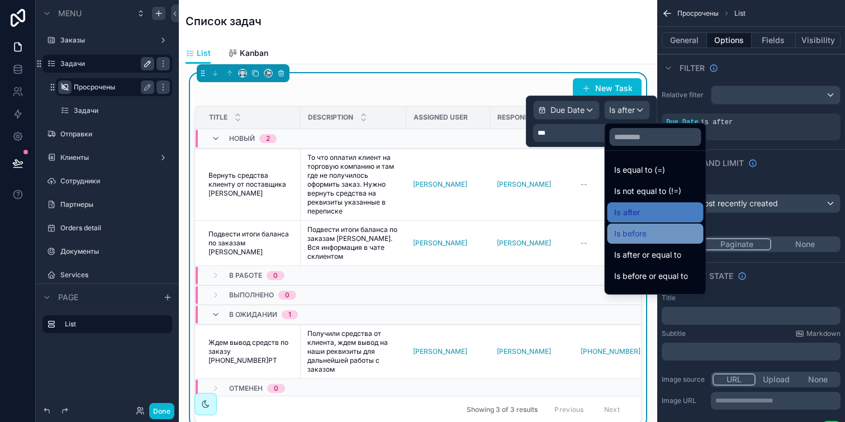
click at [638, 231] on span "Is before" at bounding box center [630, 233] width 32 height 13
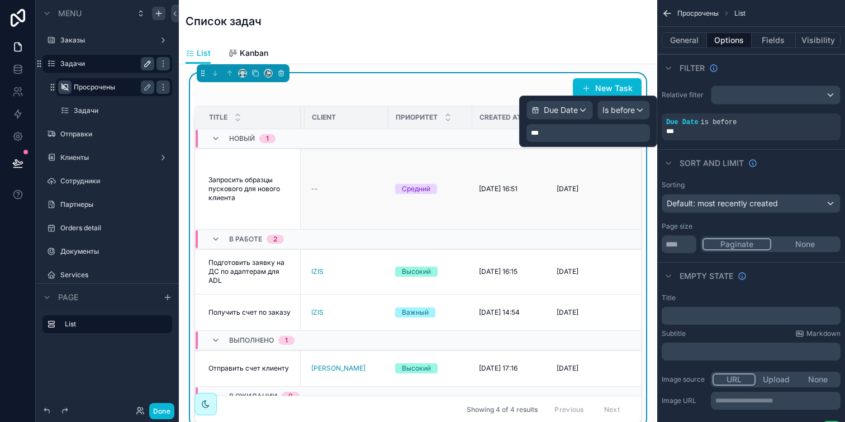
scroll to position [0, 350]
click at [610, 112] on span "Is before" at bounding box center [619, 110] width 32 height 11
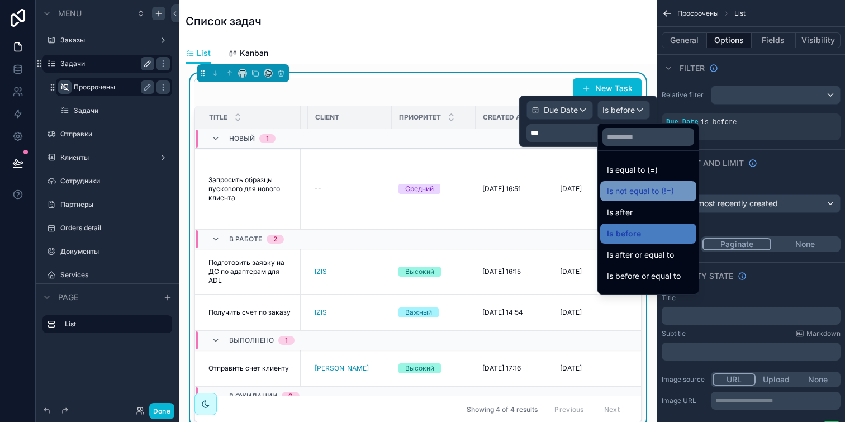
click at [641, 186] on span "Is not equal to (!=)" at bounding box center [640, 190] width 67 height 13
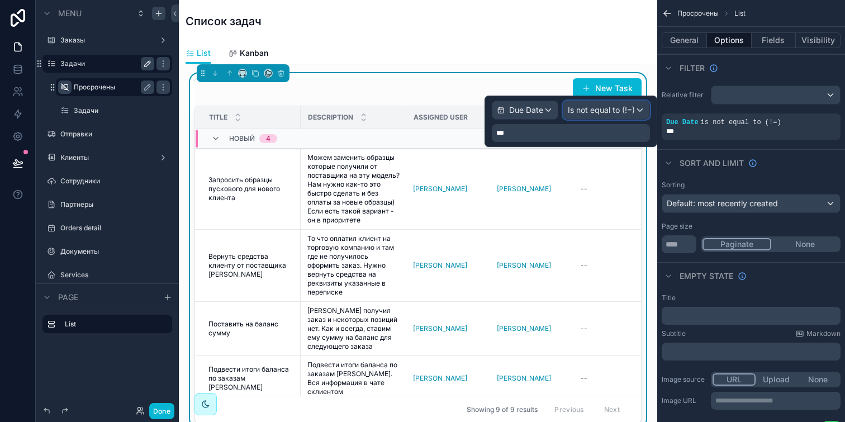
click at [593, 112] on span "Is not equal to (!=)" at bounding box center [601, 110] width 67 height 11
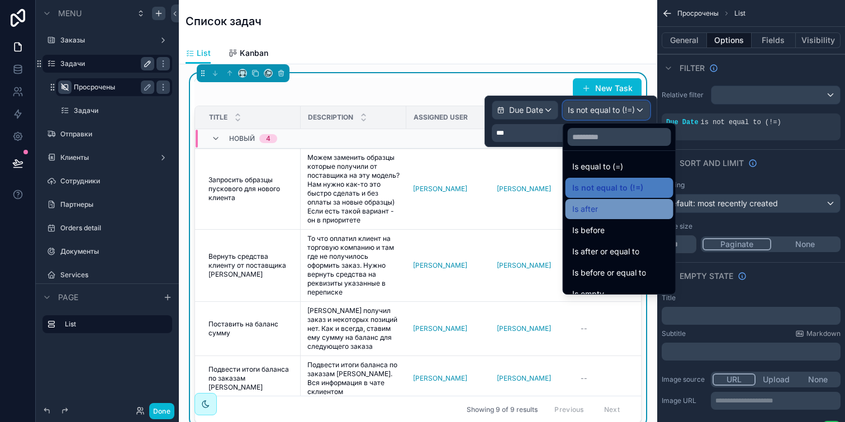
scroll to position [0, 0]
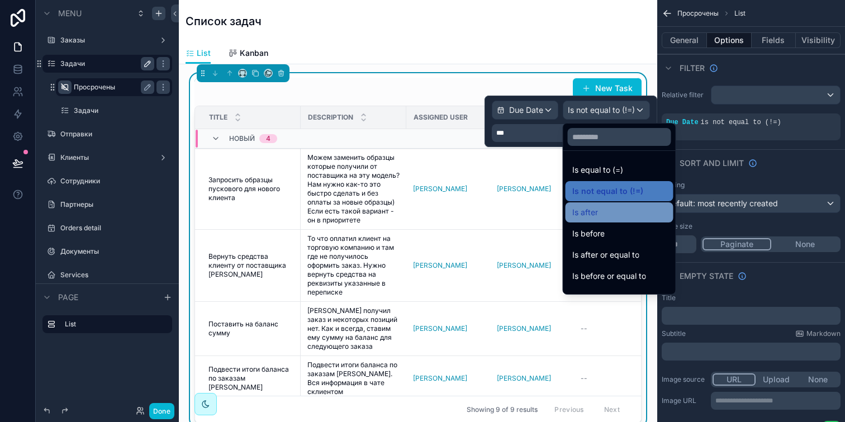
click at [606, 216] on div "Is after" at bounding box center [619, 212] width 94 height 13
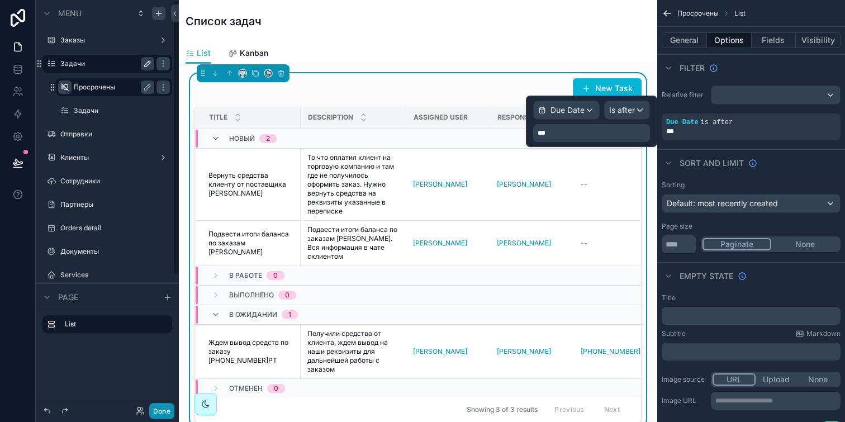
click at [162, 410] on button "Done" at bounding box center [161, 411] width 25 height 16
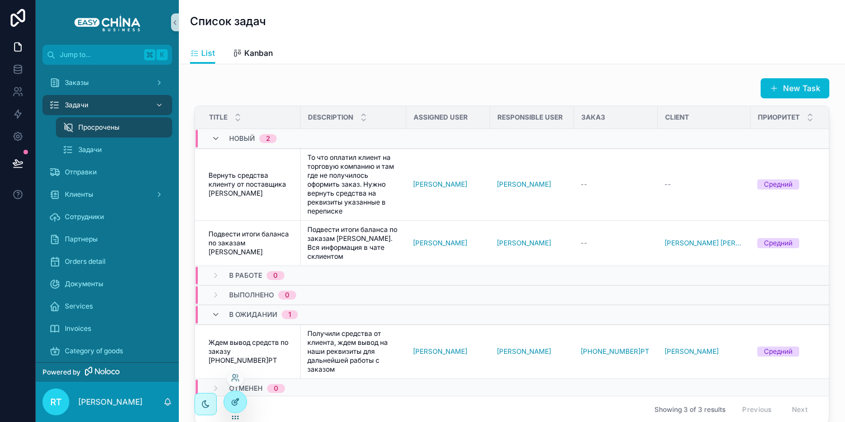
click at [229, 397] on div at bounding box center [235, 401] width 22 height 21
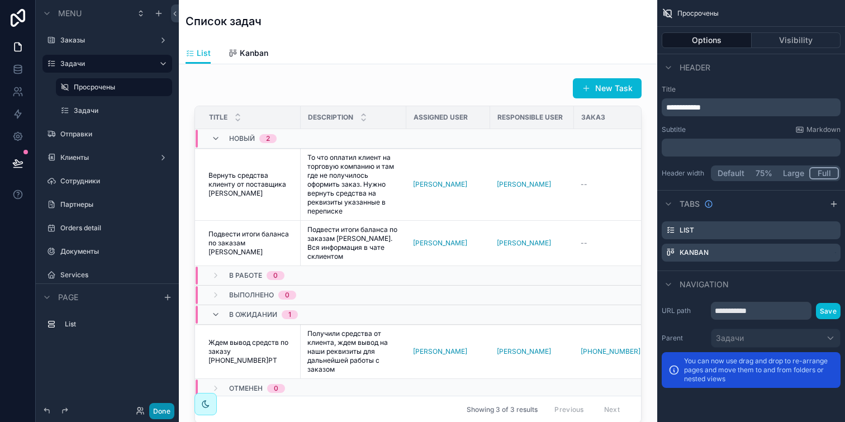
click at [160, 411] on button "Done" at bounding box center [161, 411] width 25 height 16
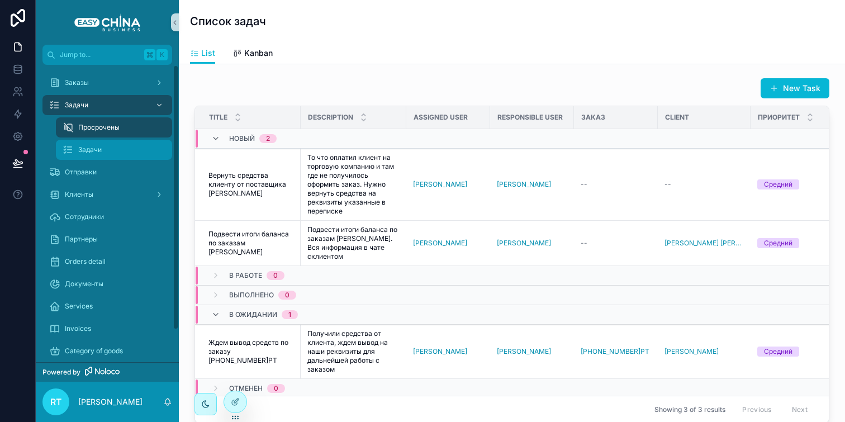
click at [137, 145] on div "Задачи" at bounding box center [114, 150] width 103 height 18
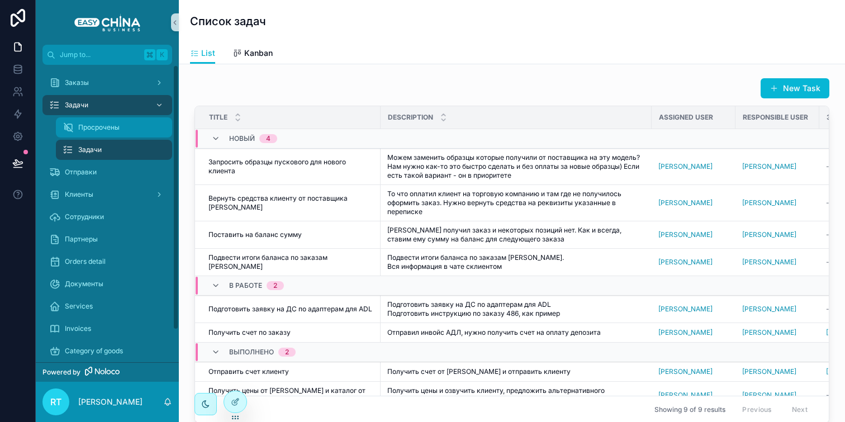
click at [134, 126] on div "Просрочены" at bounding box center [114, 128] width 103 height 18
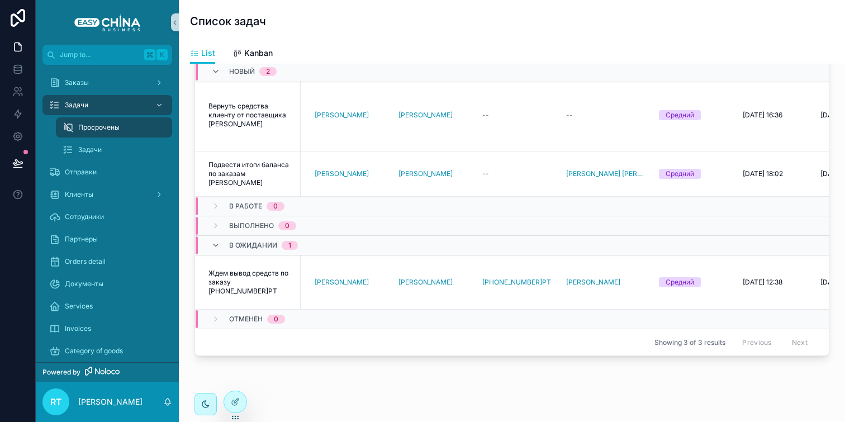
scroll to position [10, 182]
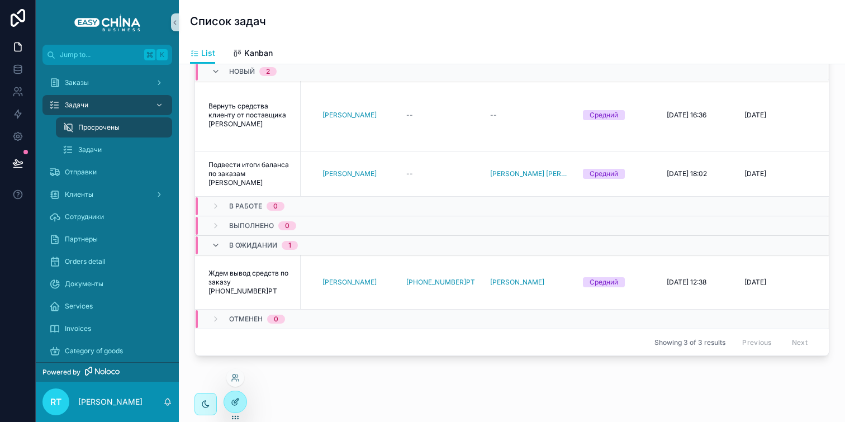
click at [234, 398] on icon at bounding box center [235, 401] width 9 height 9
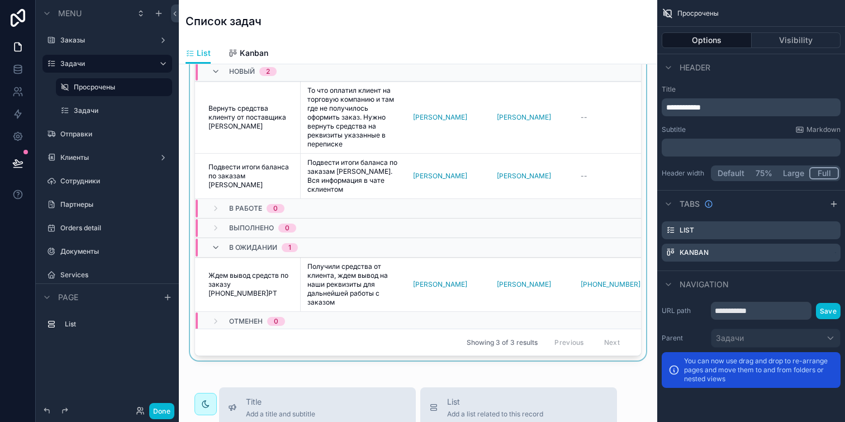
click at [622, 149] on div "scrollable content" at bounding box center [418, 183] width 461 height 354
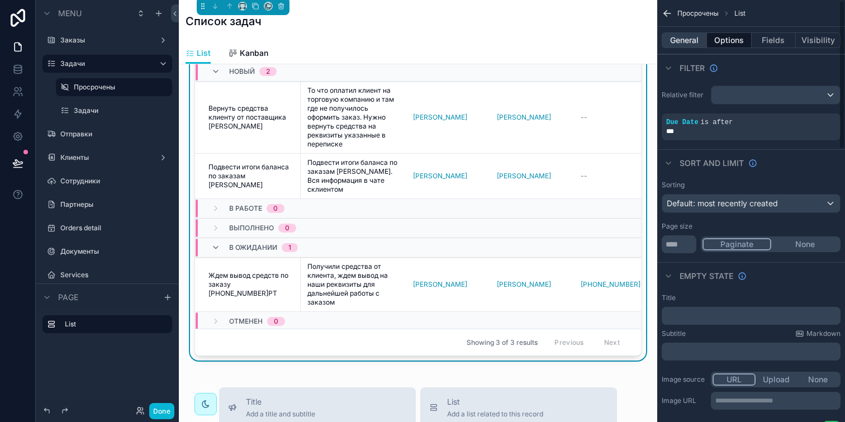
click at [694, 43] on button "General" at bounding box center [684, 40] width 45 height 16
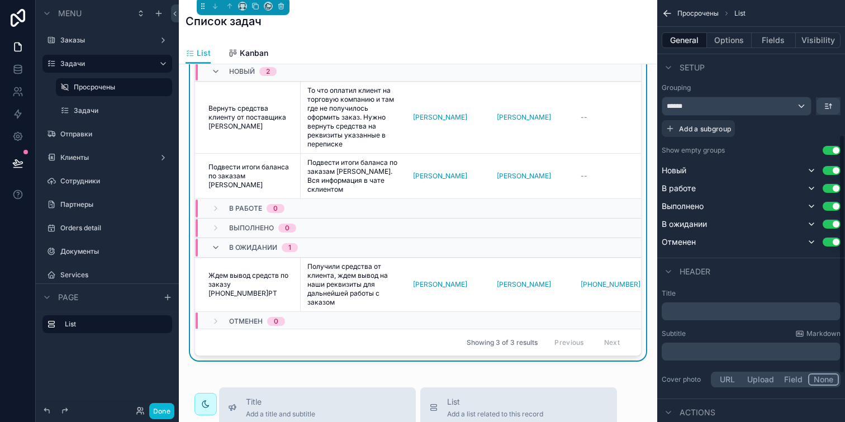
scroll to position [235, 0]
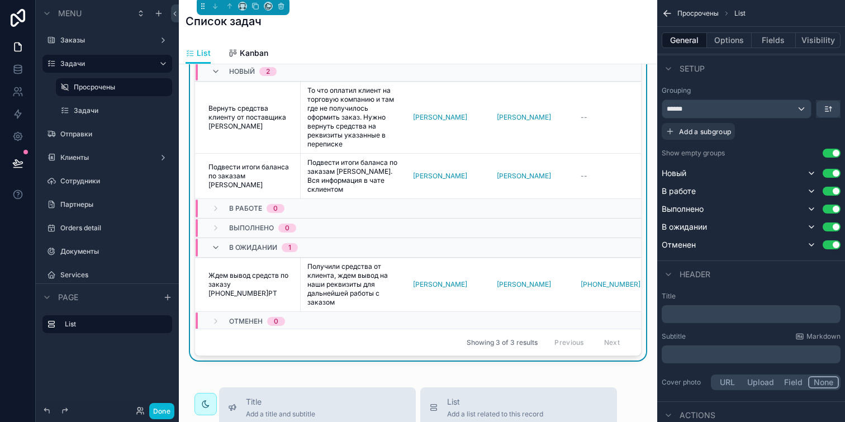
click at [831, 153] on button "Use setting" at bounding box center [832, 153] width 18 height 9
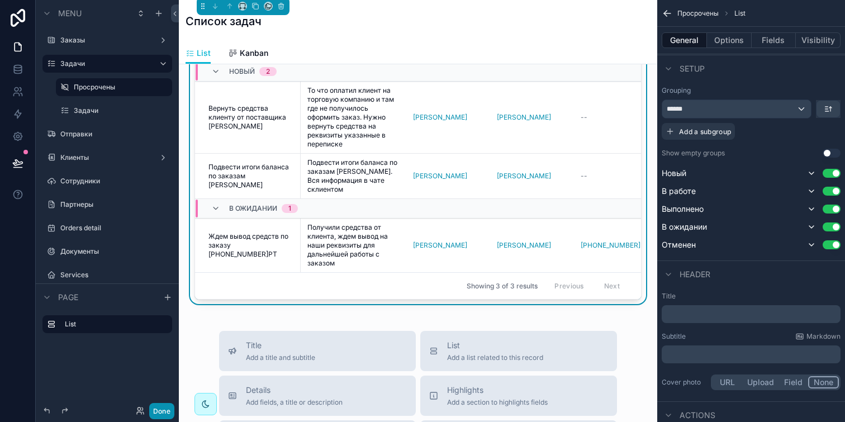
click at [168, 410] on button "Done" at bounding box center [161, 411] width 25 height 16
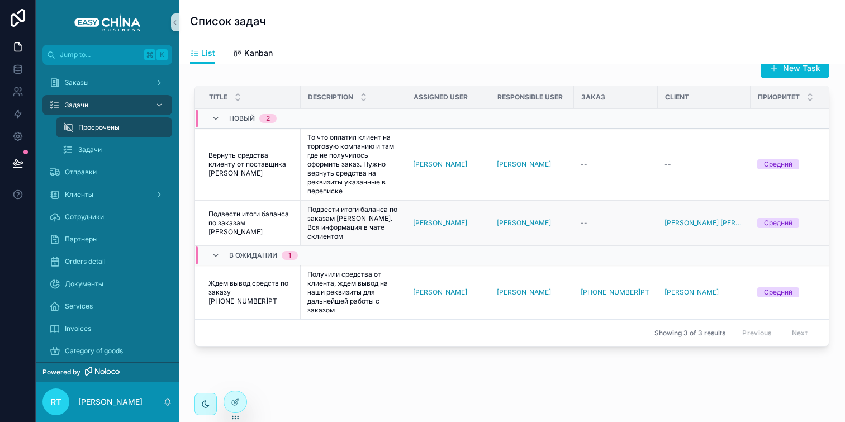
scroll to position [0, 0]
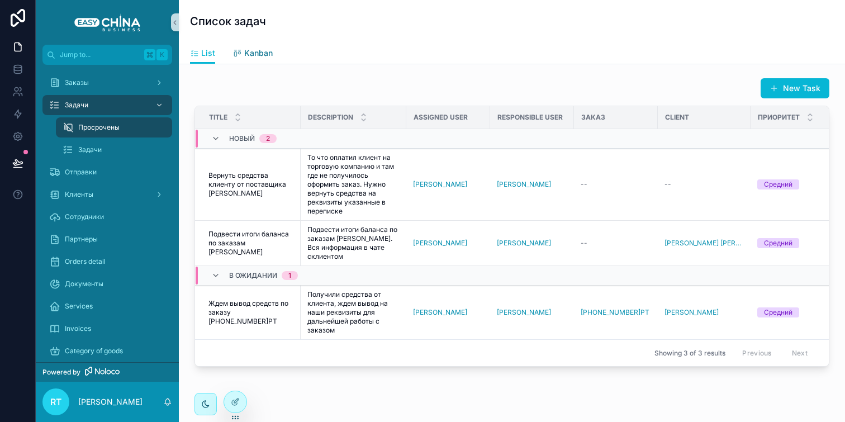
click at [252, 53] on span "Kanban" at bounding box center [258, 53] width 29 height 11
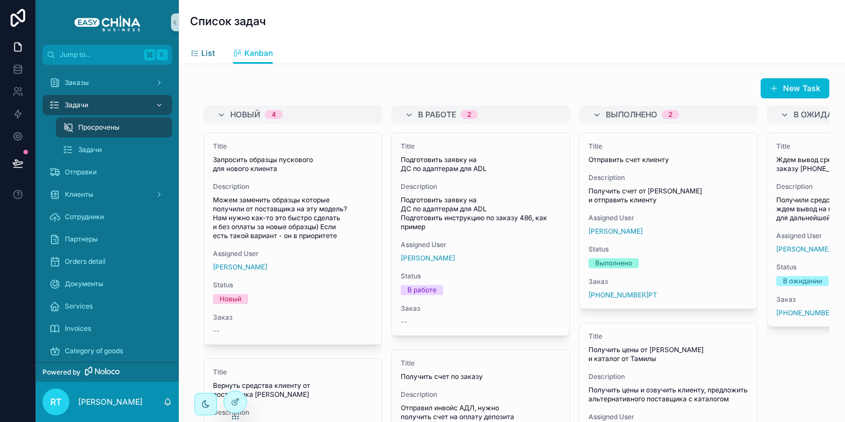
click at [202, 48] on span "List" at bounding box center [208, 53] width 14 height 11
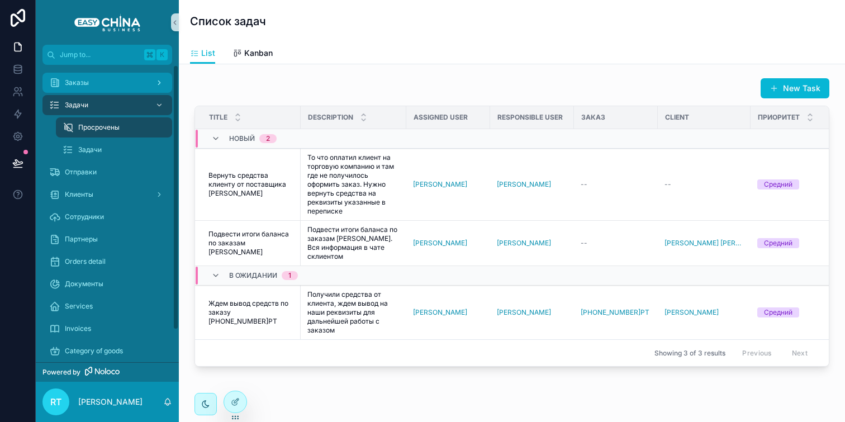
click at [94, 79] on div "Заказы" at bounding box center [107, 83] width 116 height 18
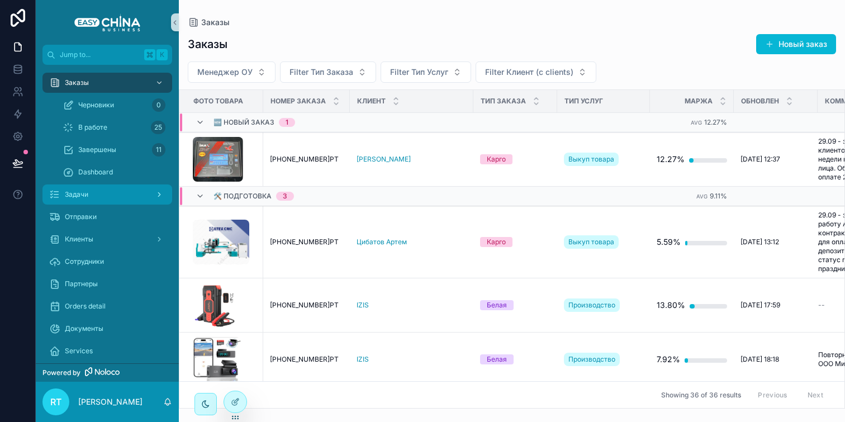
click at [98, 195] on div "Задачи" at bounding box center [107, 195] width 116 height 18
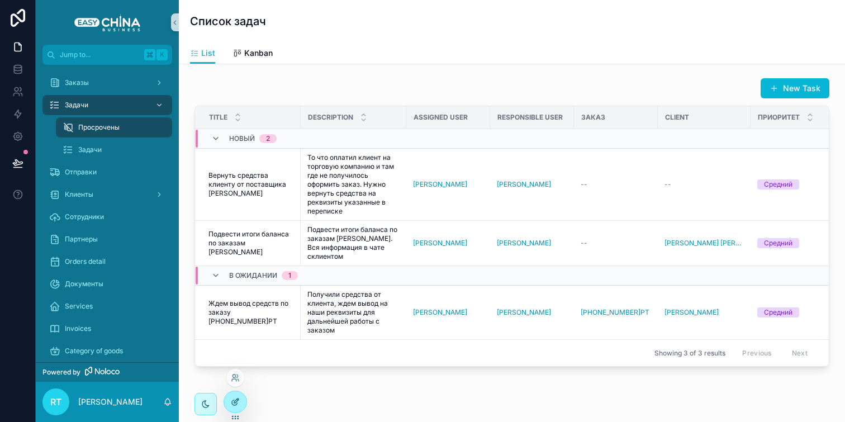
click at [229, 400] on div at bounding box center [235, 401] width 22 height 21
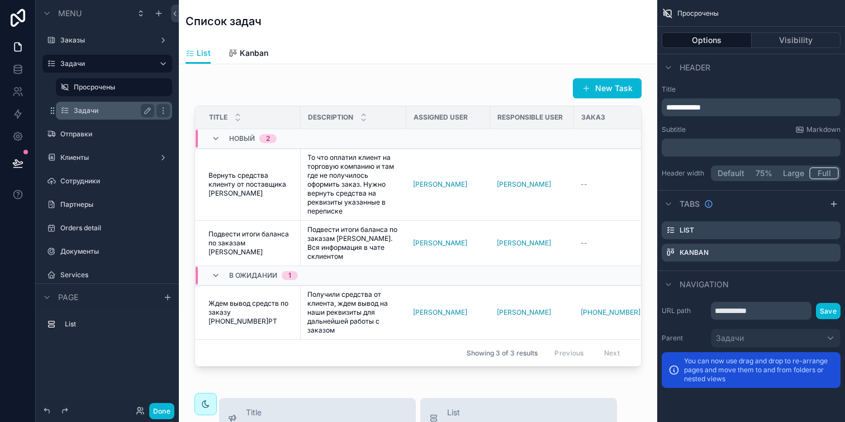
click at [123, 109] on label "Задачи" at bounding box center [112, 110] width 76 height 9
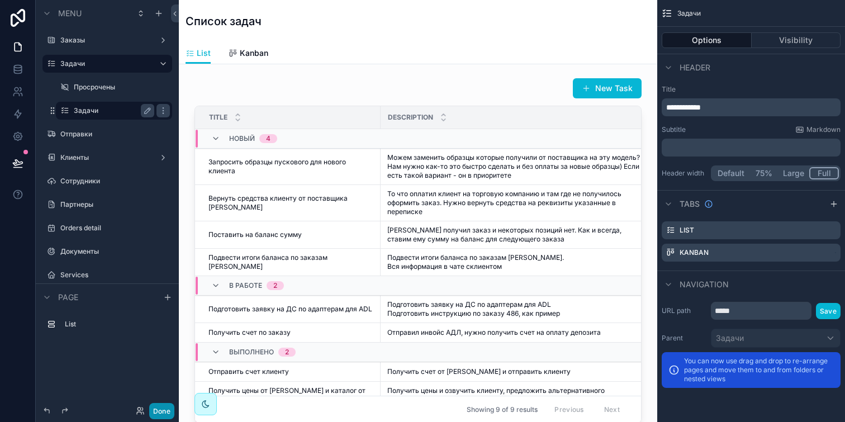
click at [163, 408] on button "Done" at bounding box center [161, 411] width 25 height 16
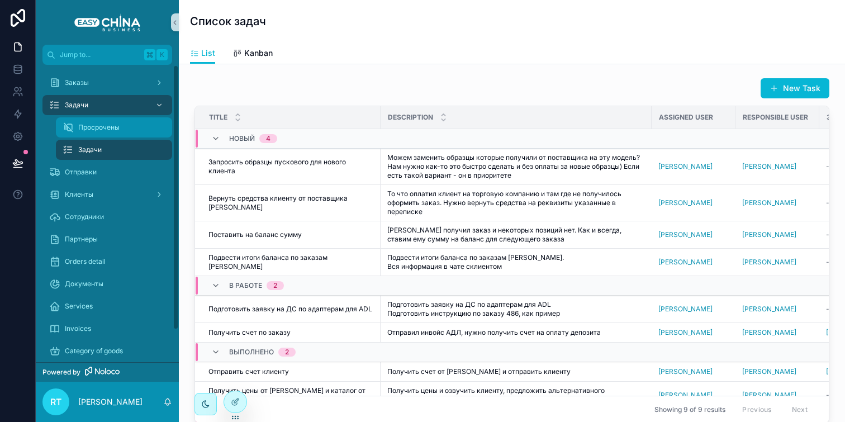
click at [130, 130] on div "Просрочены" at bounding box center [114, 128] width 103 height 18
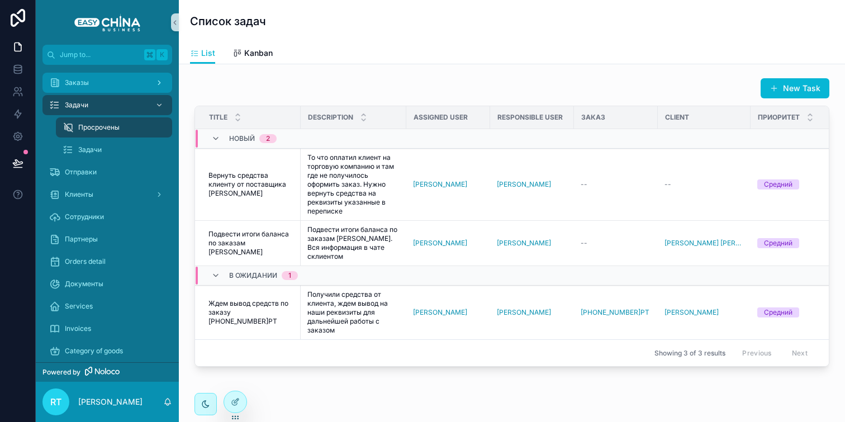
click at [136, 87] on div "Заказы" at bounding box center [107, 83] width 116 height 18
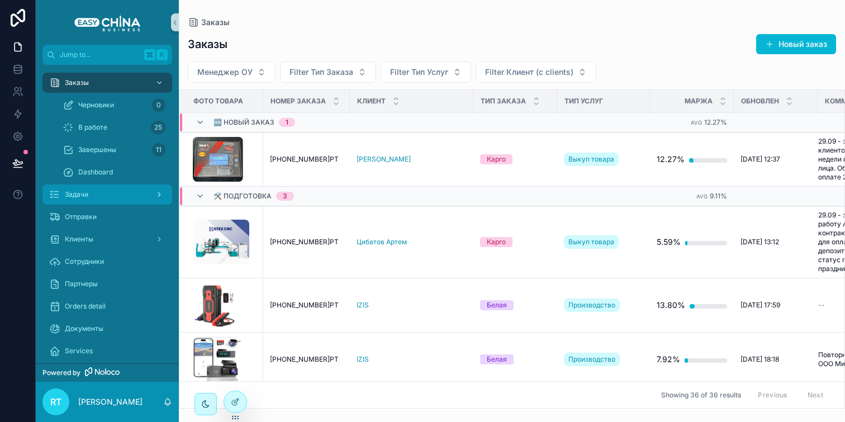
click at [108, 193] on div "Задачи" at bounding box center [107, 195] width 116 height 18
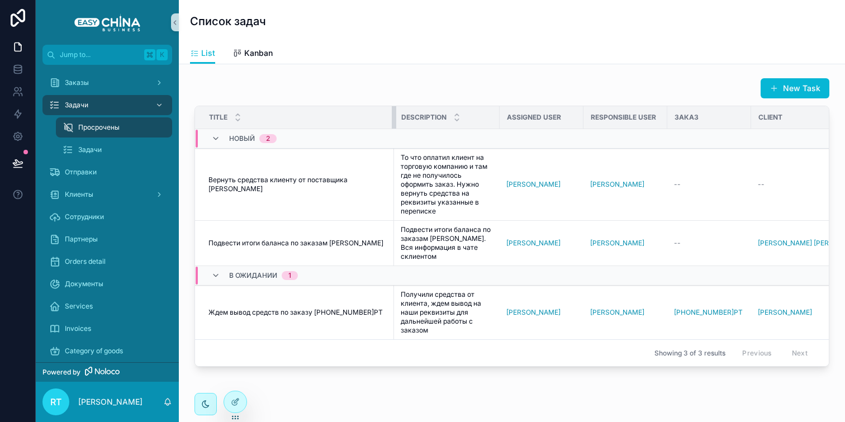
drag, startPoint x: 300, startPoint y: 118, endPoint x: 393, endPoint y: 117, distance: 93.4
click at [393, 117] on div "scrollable content" at bounding box center [394, 117] width 4 height 22
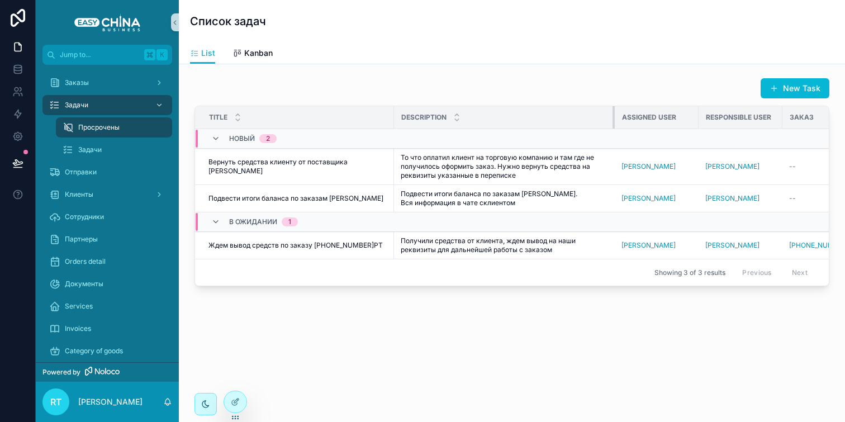
drag, startPoint x: 498, startPoint y: 115, endPoint x: 613, endPoint y: 103, distance: 115.7
click at [613, 103] on div "New Task Title Description Assigned User Responsible User Заказ Client Приорите…" at bounding box center [512, 182] width 635 height 209
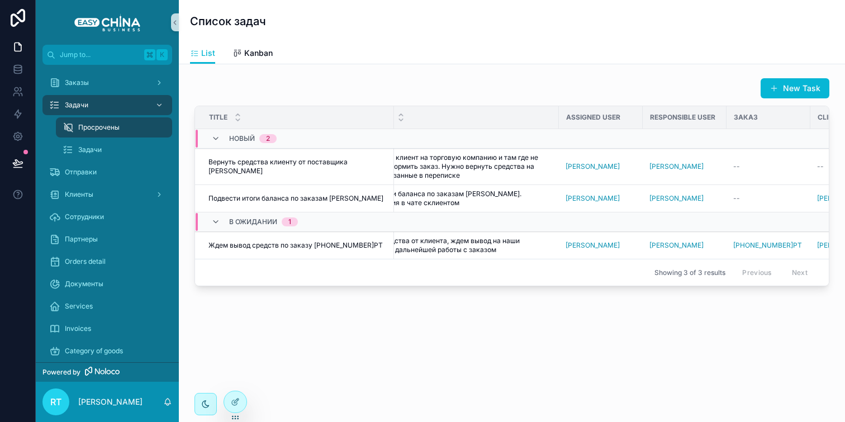
scroll to position [0, 55]
